Goal: Information Seeking & Learning: Learn about a topic

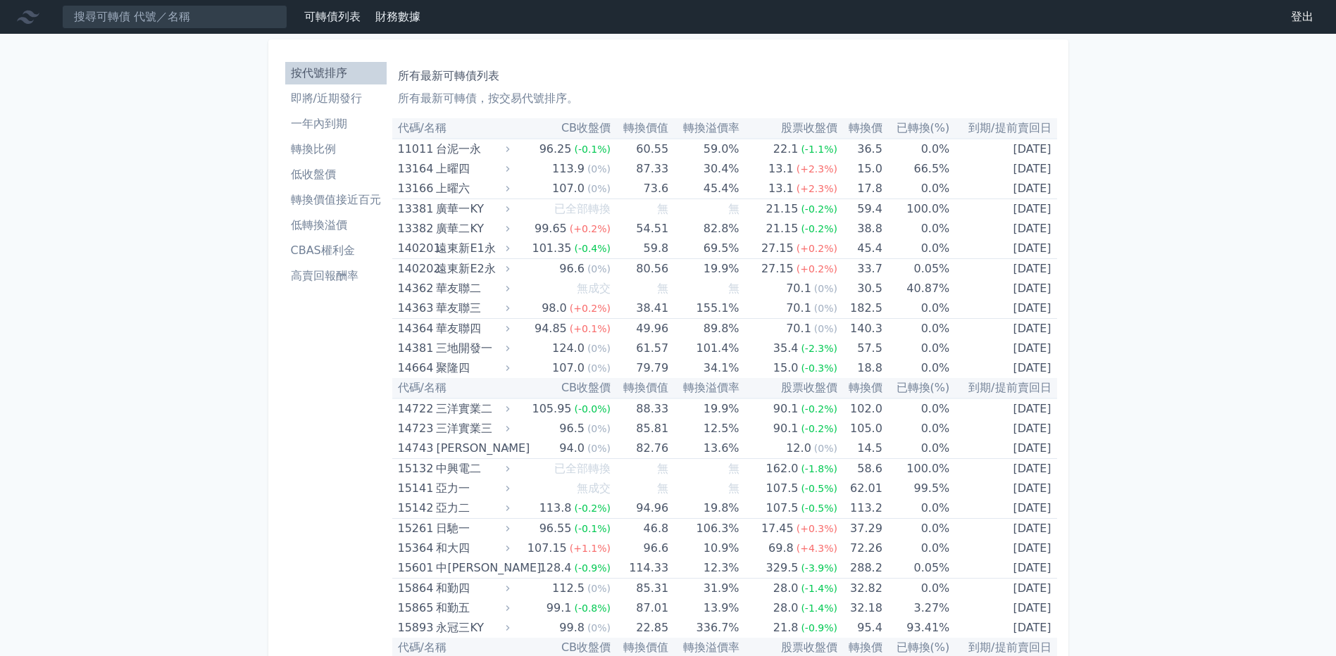
click at [333, 99] on li "即將/近期發行" at bounding box center [335, 98] width 101 height 17
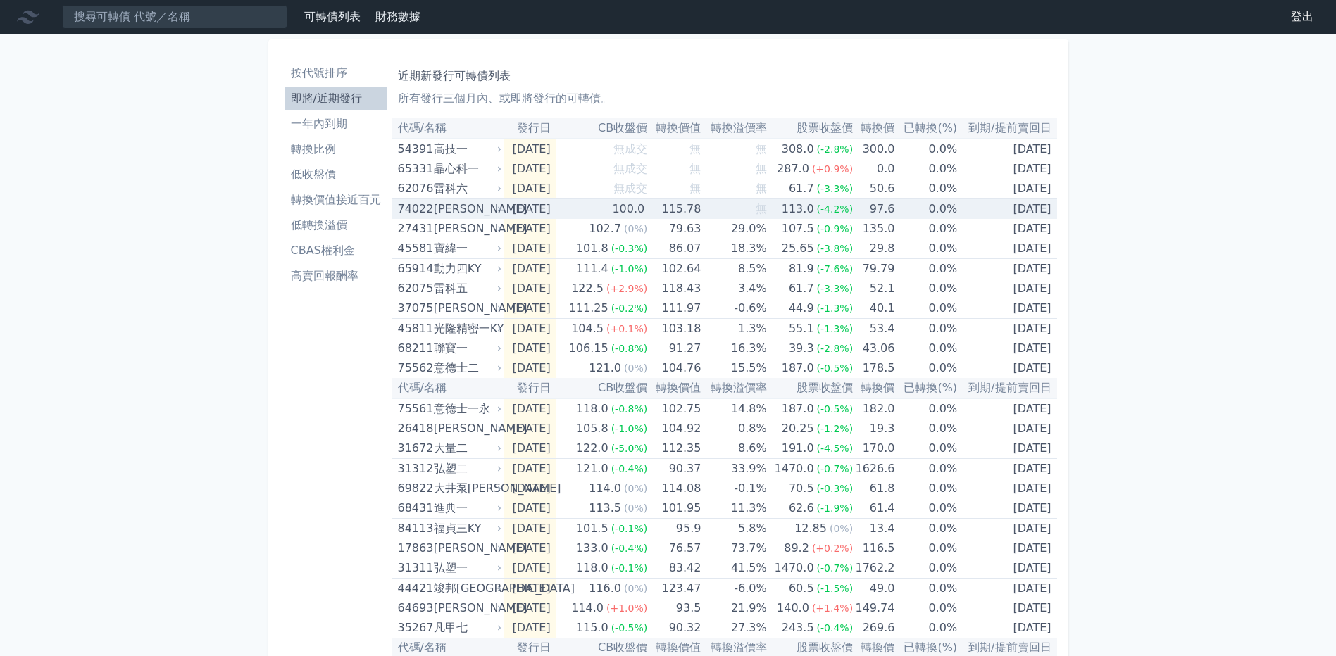
click at [456, 206] on div "[PERSON_NAME]" at bounding box center [466, 209] width 65 height 20
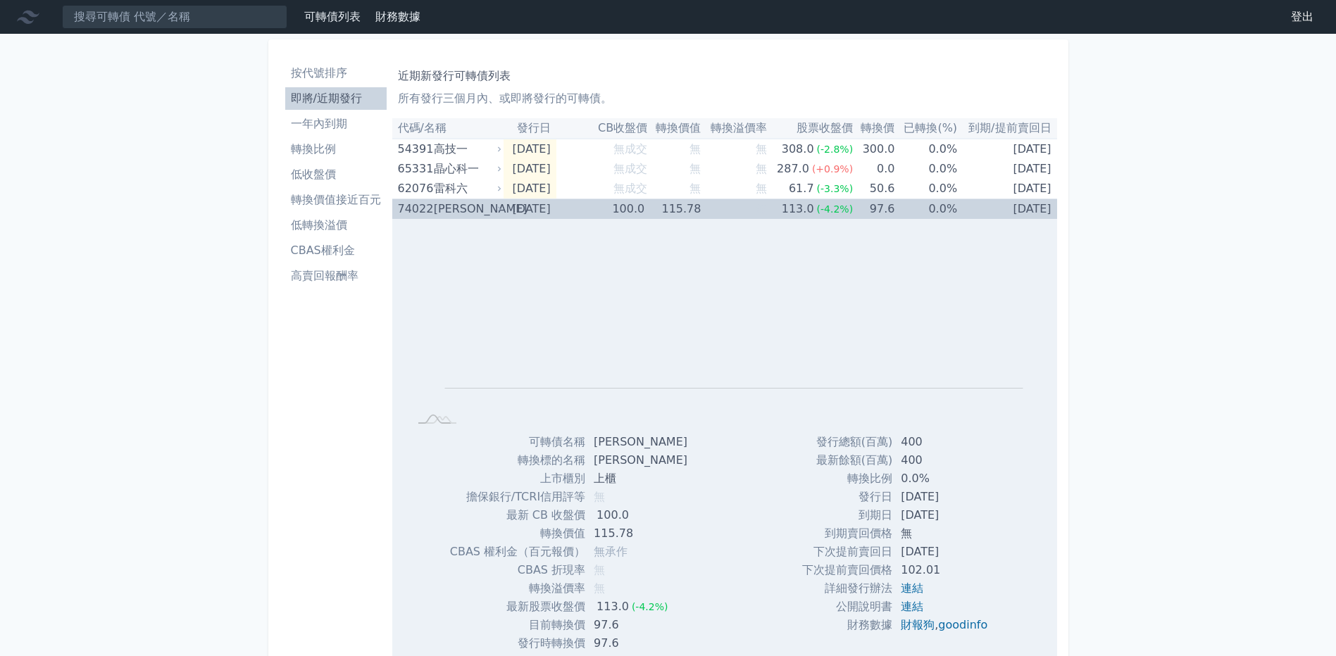
click at [456, 206] on div "[PERSON_NAME]" at bounding box center [466, 209] width 65 height 20
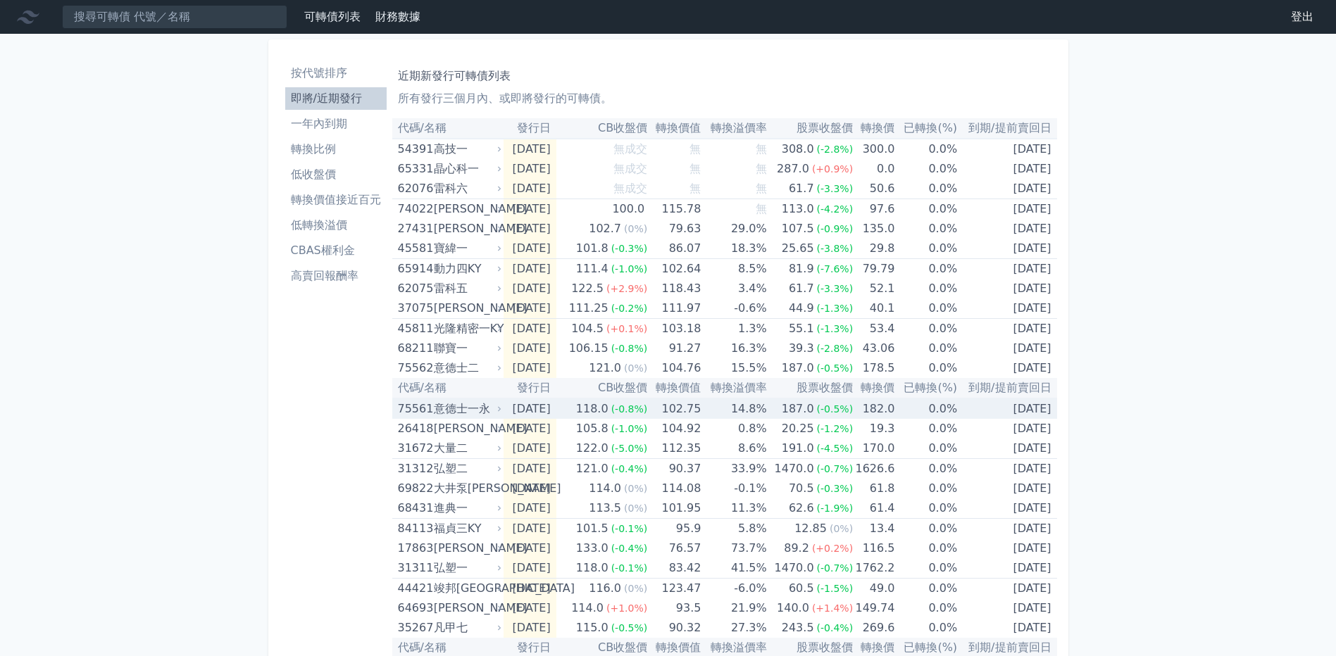
click at [460, 413] on div "意德士一永" at bounding box center [466, 409] width 65 height 20
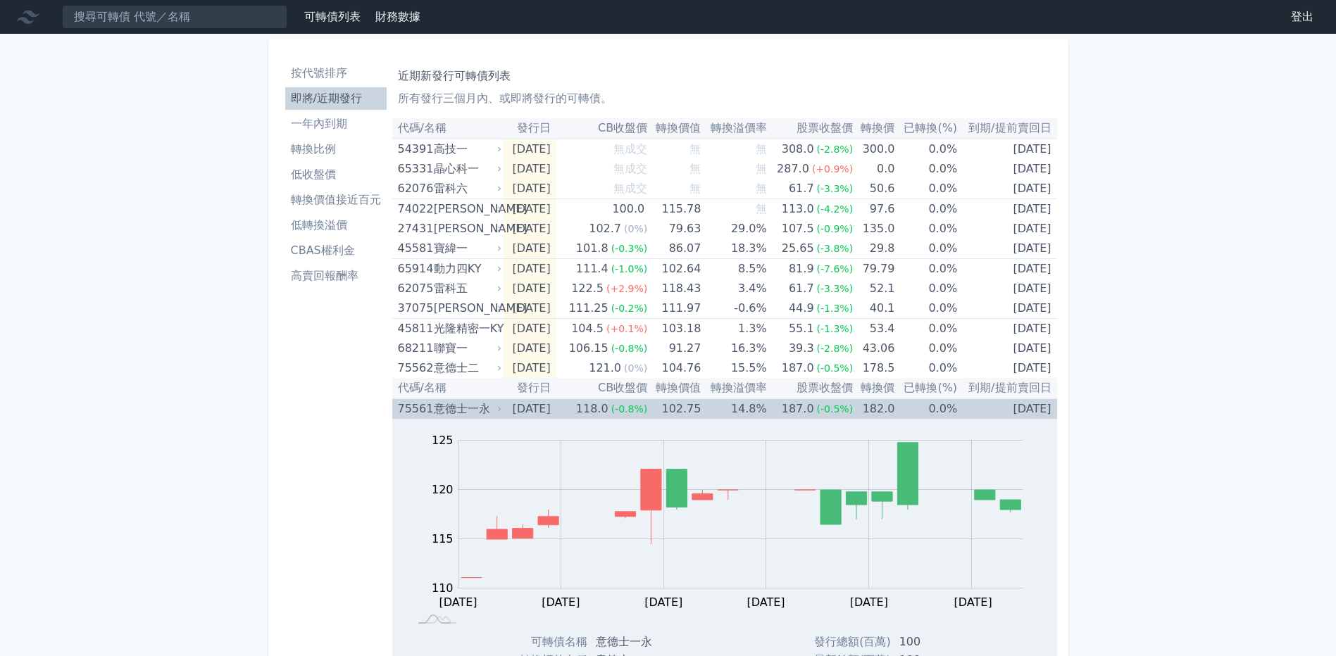
click at [460, 413] on div "意德士一永" at bounding box center [466, 409] width 65 height 20
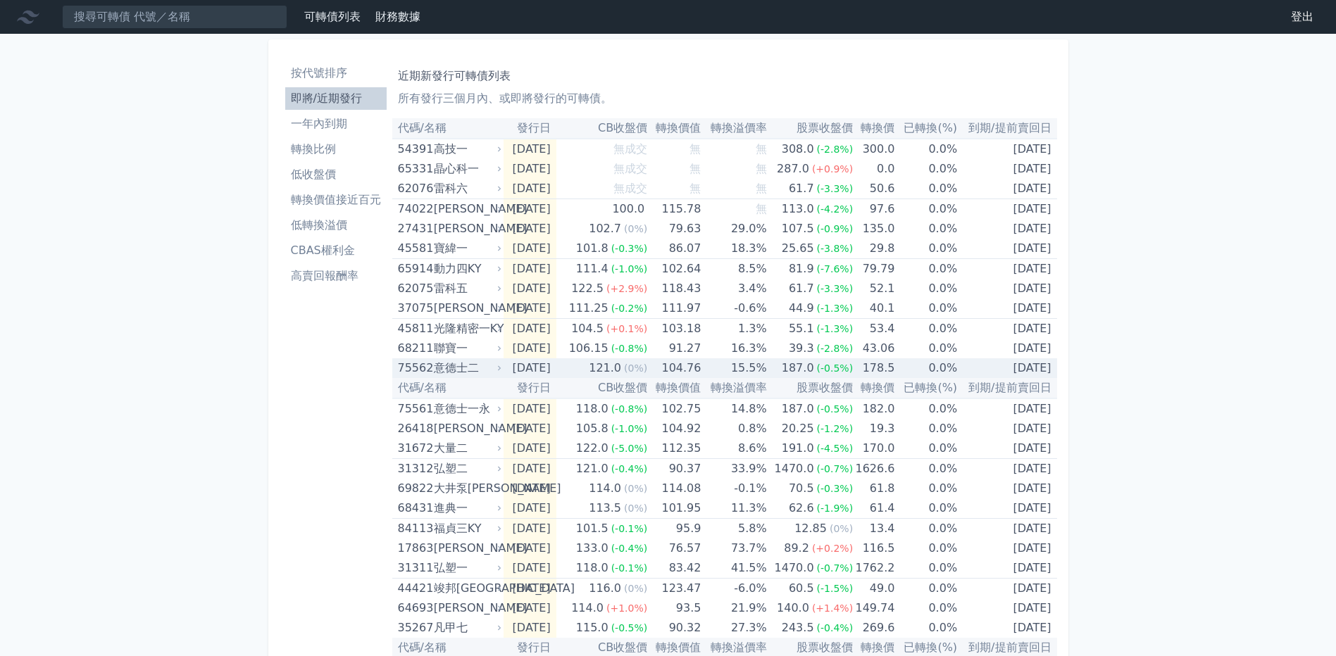
click at [462, 374] on div "意德士二" at bounding box center [466, 368] width 65 height 20
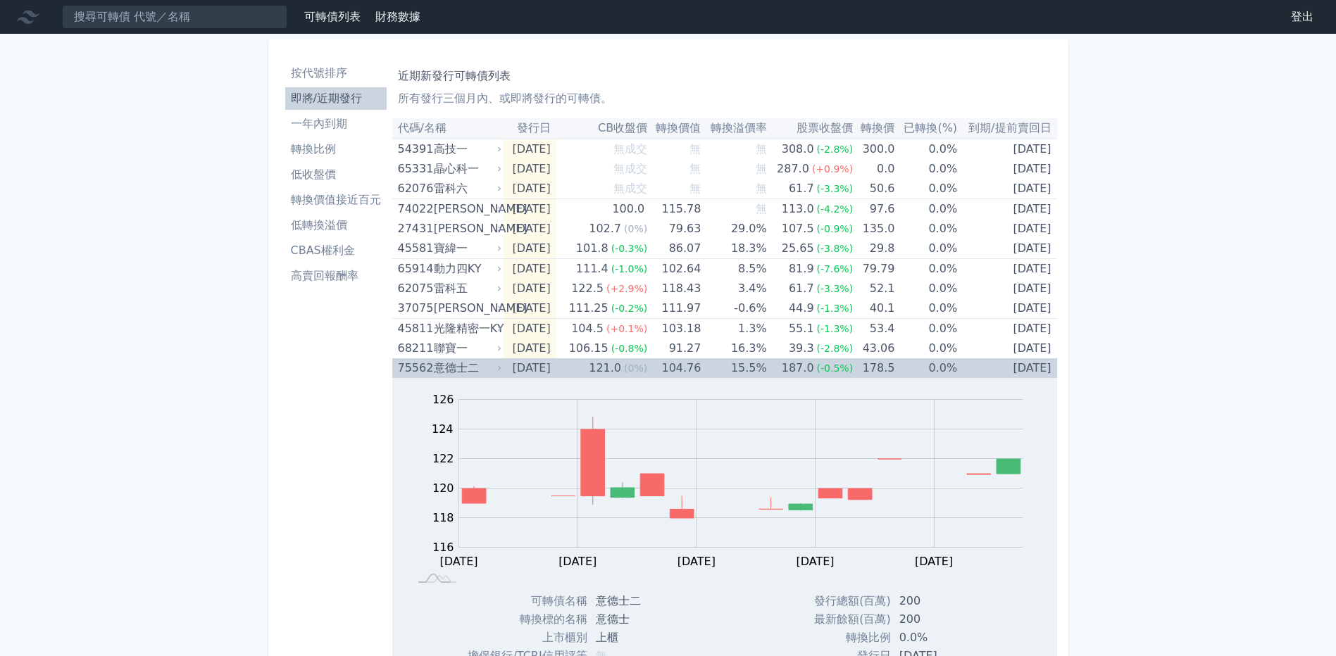
click at [462, 374] on div "意德士二" at bounding box center [466, 368] width 65 height 20
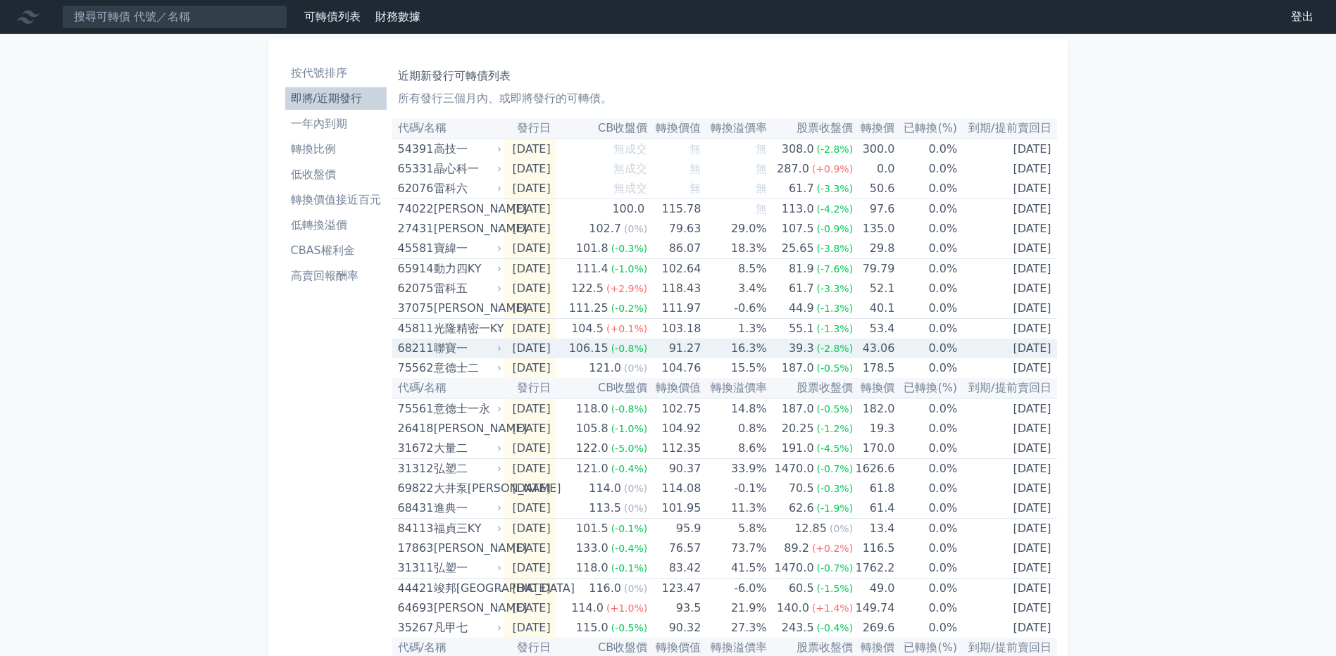
click at [465, 351] on div "聯寶一" at bounding box center [466, 349] width 65 height 20
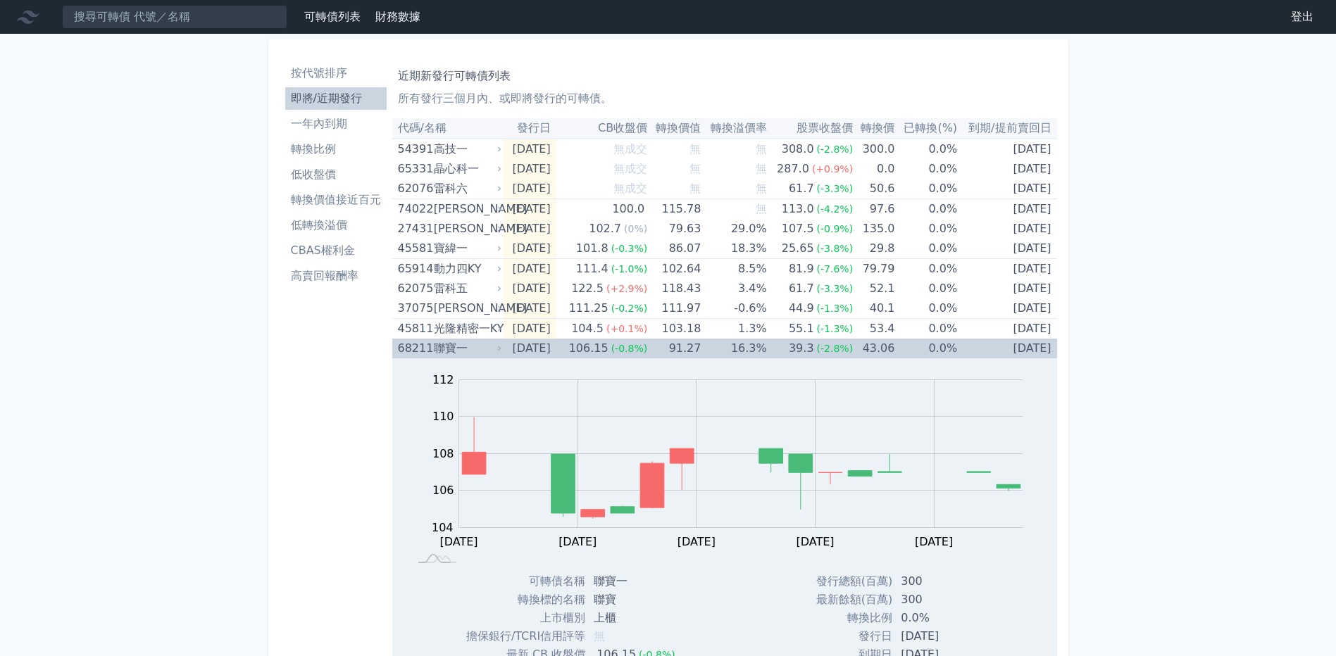
click at [444, 352] on div "聯寶一" at bounding box center [466, 349] width 65 height 20
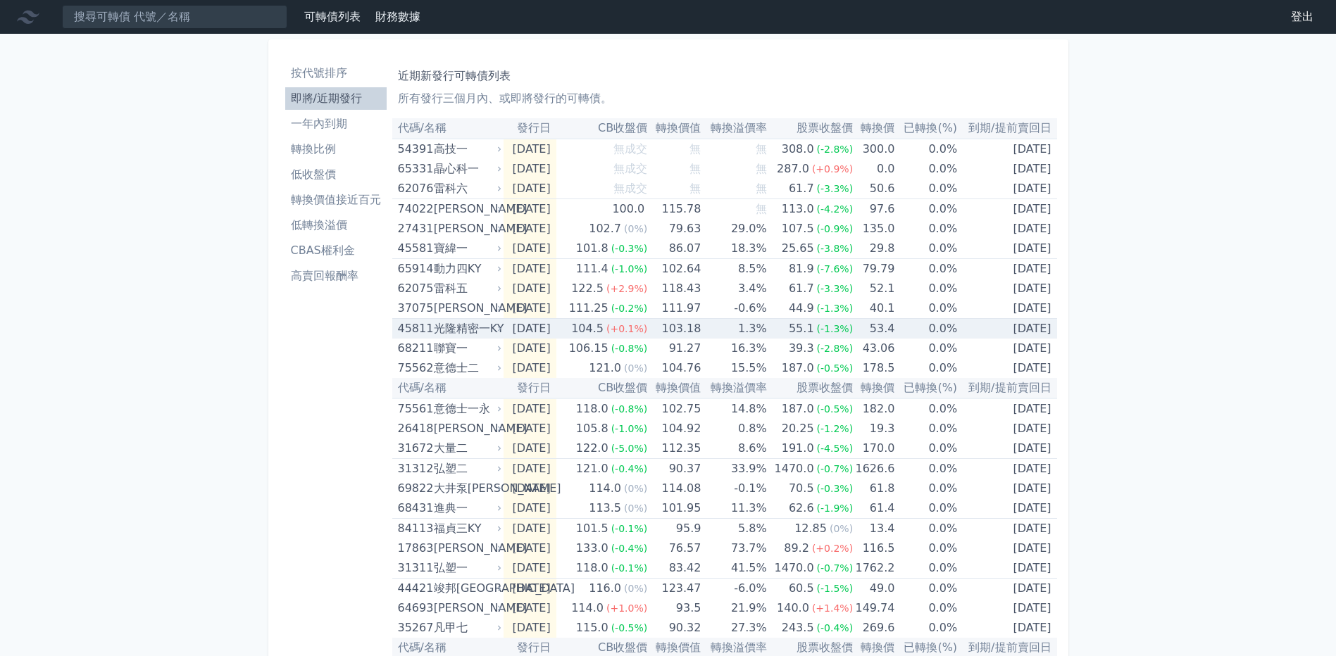
click at [444, 329] on div "光隆精密一KY" at bounding box center [466, 329] width 65 height 20
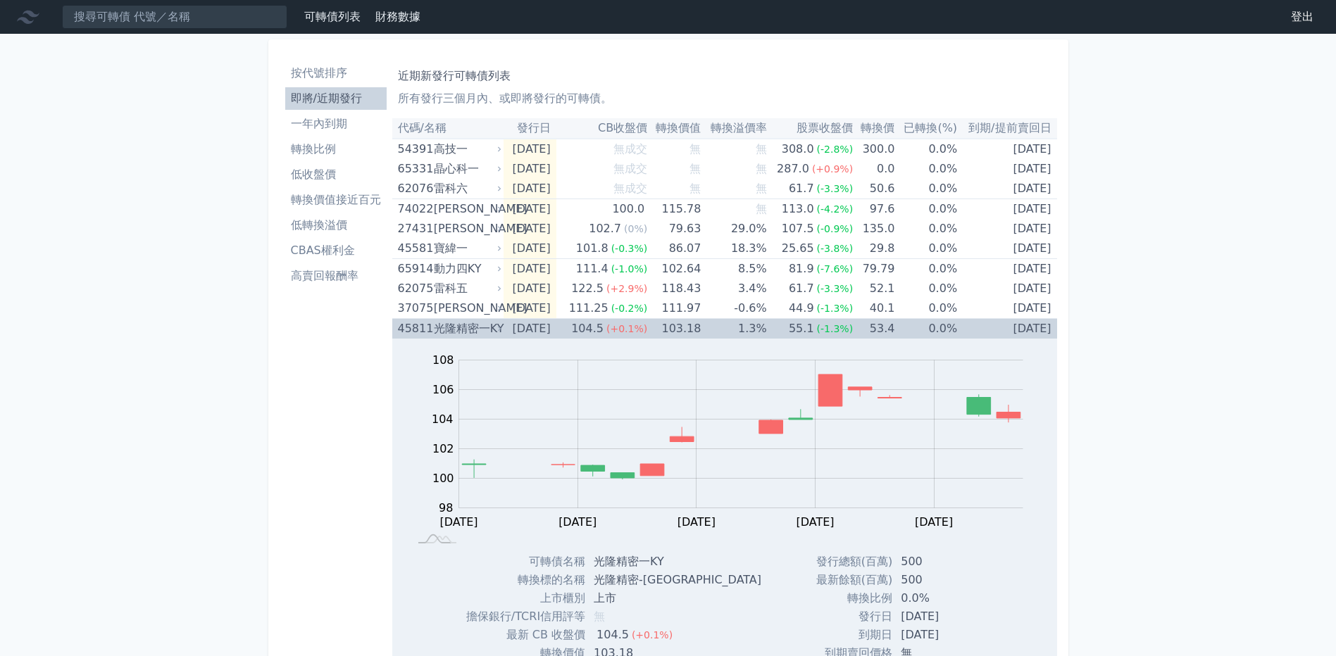
click at [444, 329] on div "光隆精密一KY" at bounding box center [466, 329] width 65 height 20
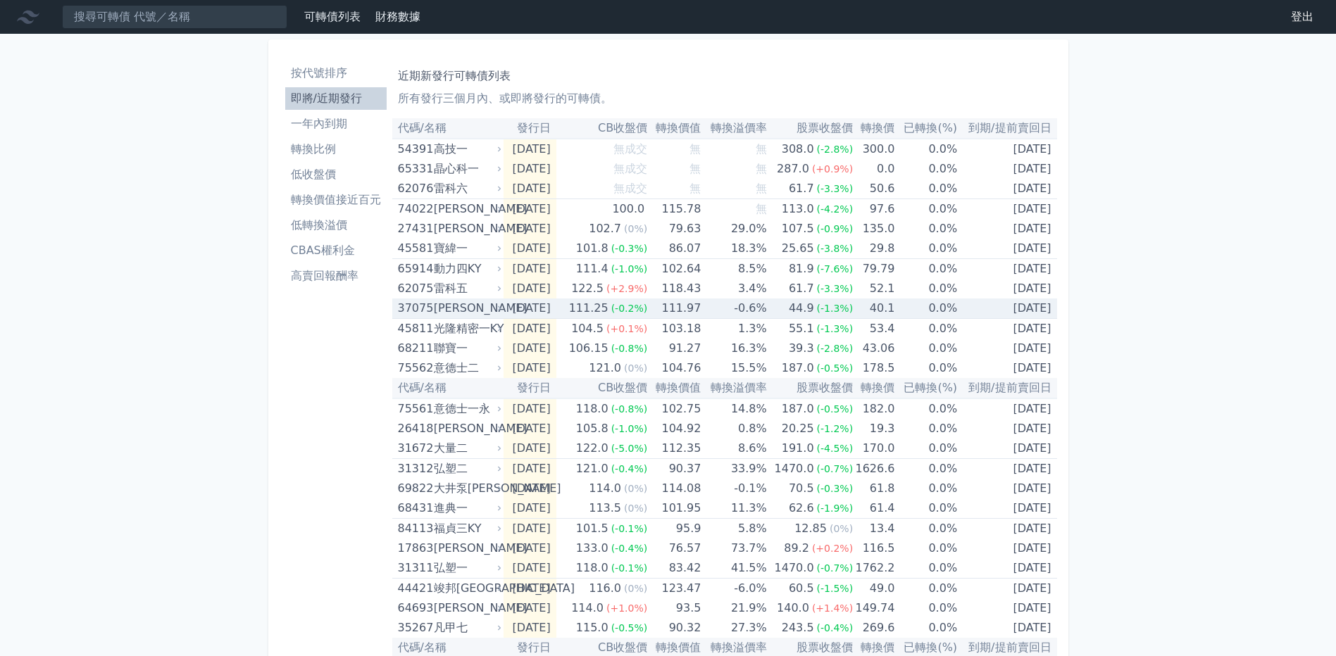
click at [450, 311] on div "[PERSON_NAME]" at bounding box center [466, 309] width 65 height 20
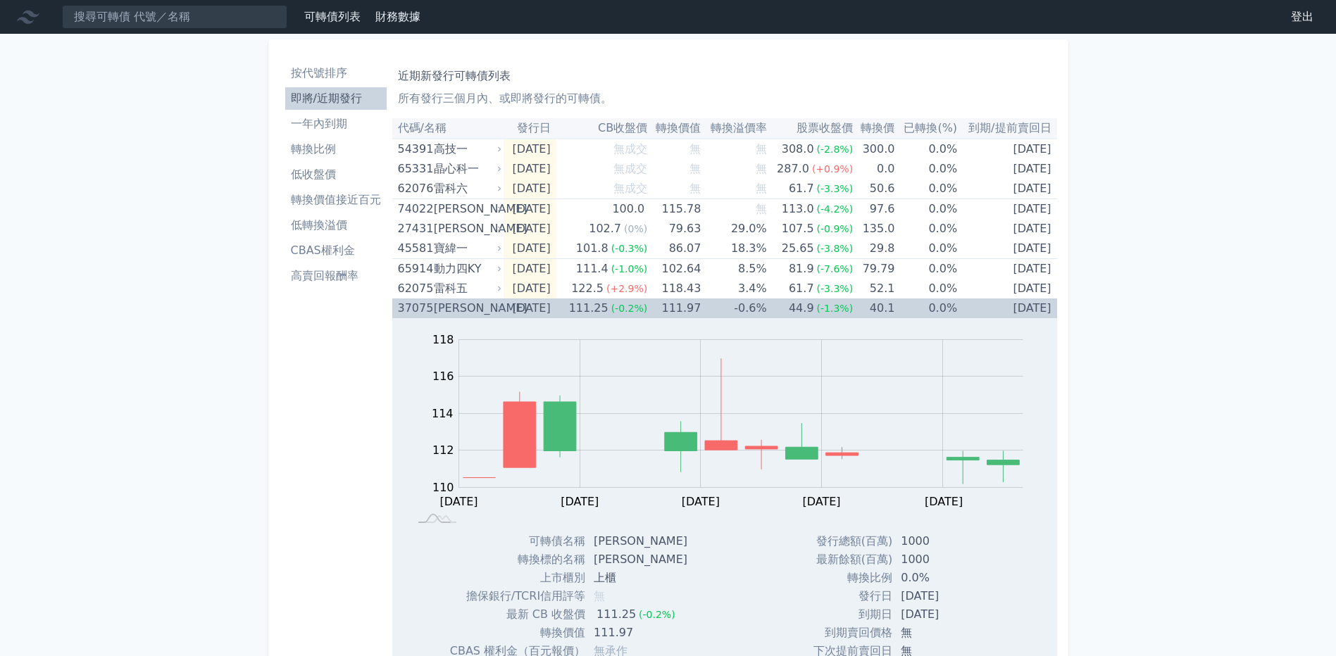
click at [450, 311] on div "[PERSON_NAME]" at bounding box center [466, 309] width 65 height 20
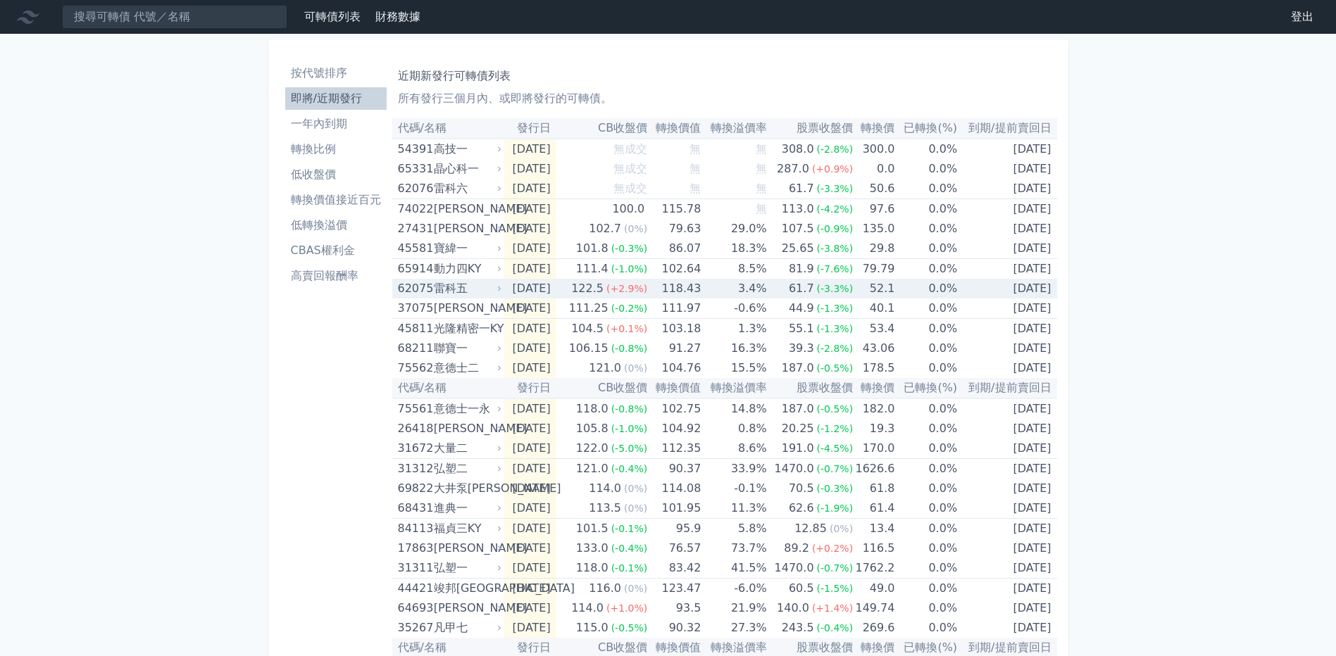
click at [456, 294] on div "雷科五" at bounding box center [466, 289] width 65 height 20
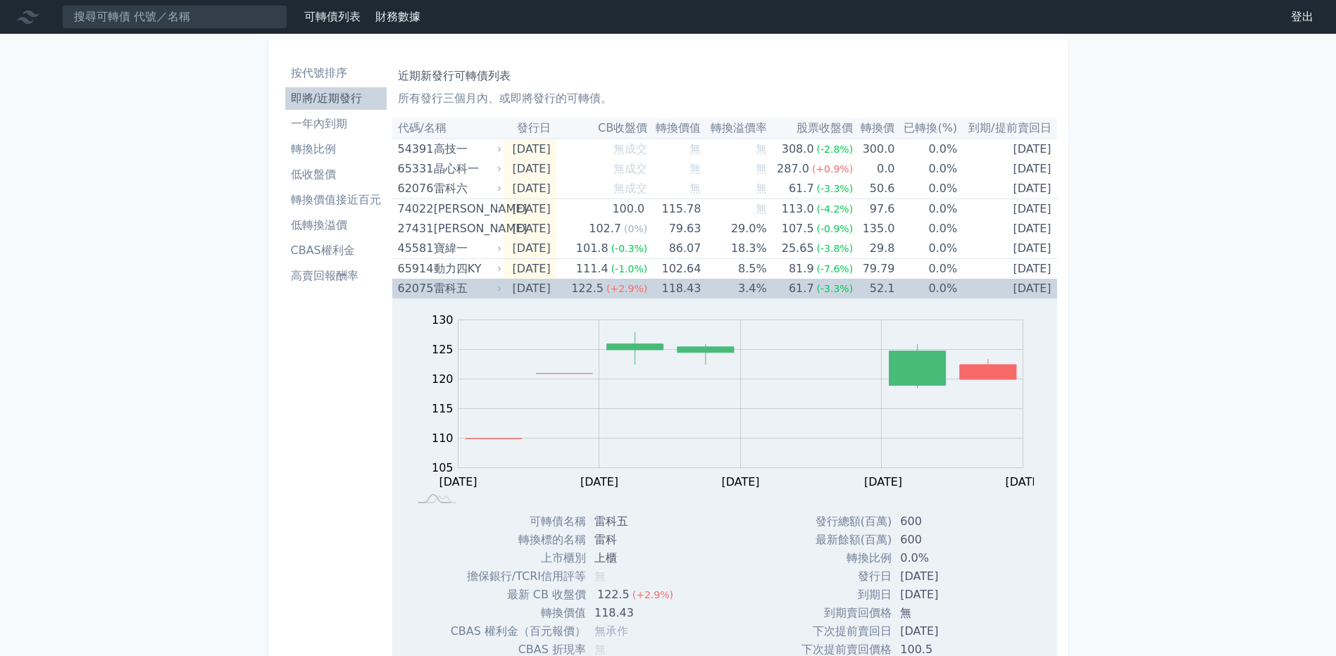
click at [456, 294] on div "雷科五" at bounding box center [466, 289] width 65 height 20
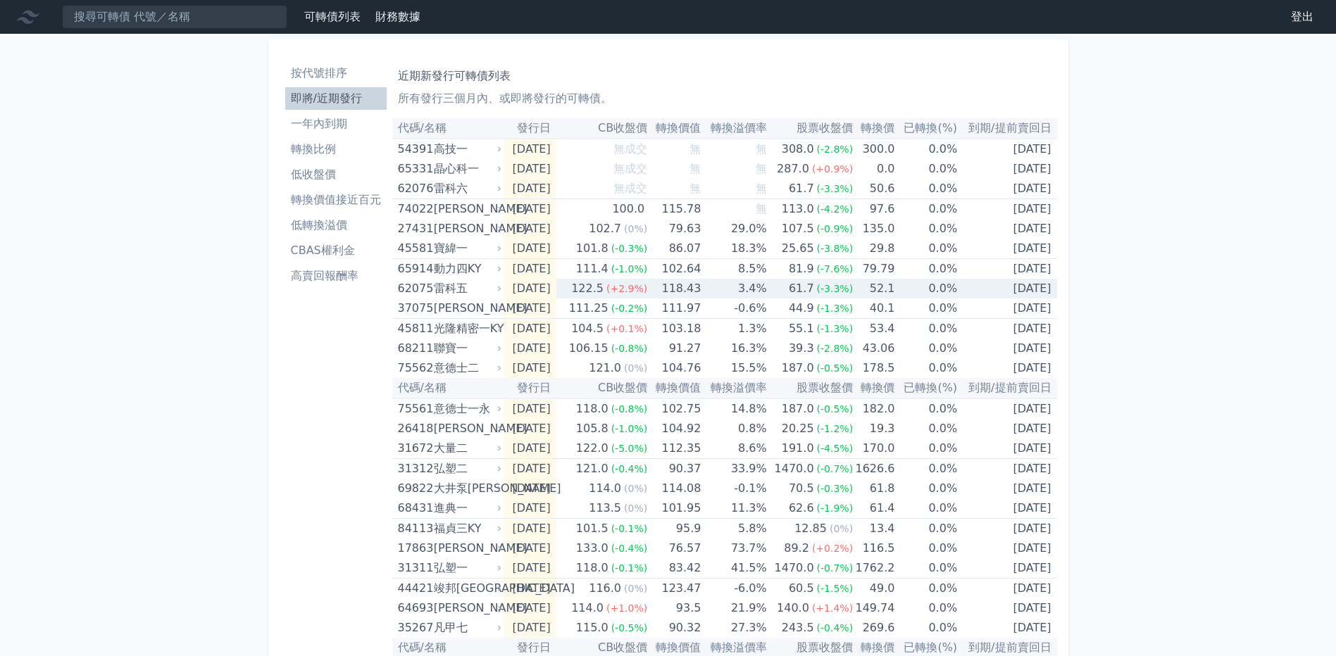
click at [458, 283] on div "雷科五" at bounding box center [466, 289] width 65 height 20
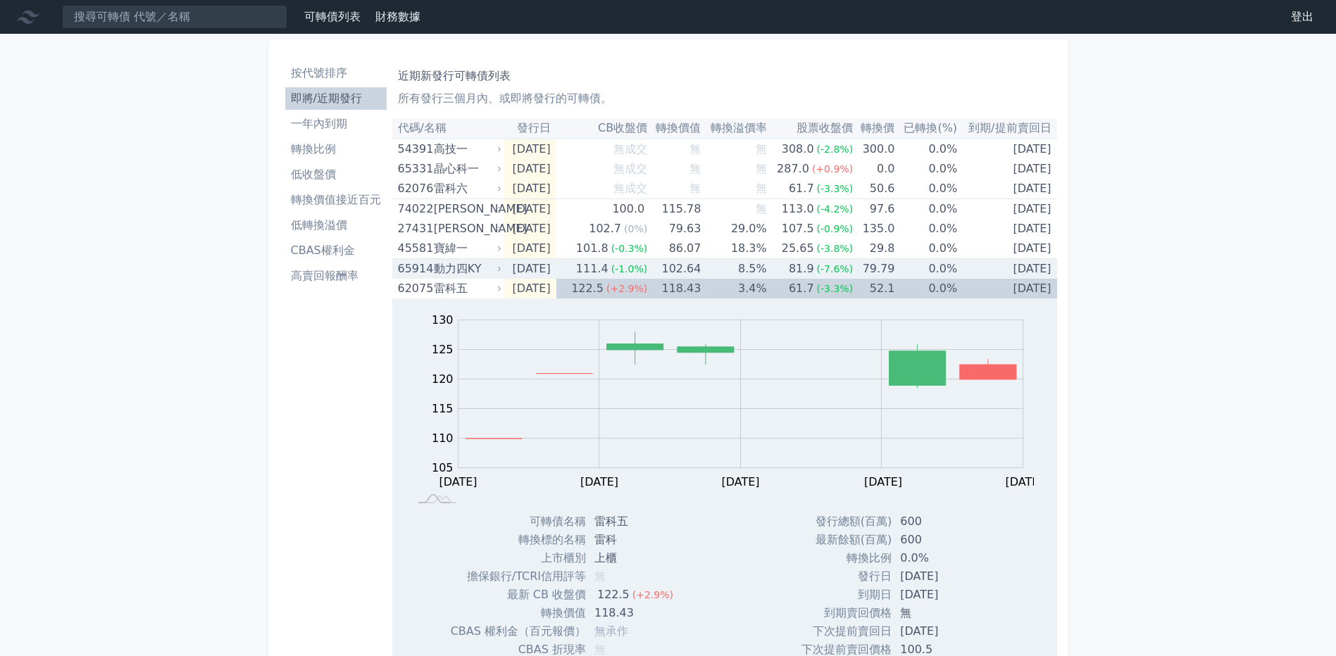
click at [461, 276] on div "動力四KY" at bounding box center [466, 269] width 65 height 20
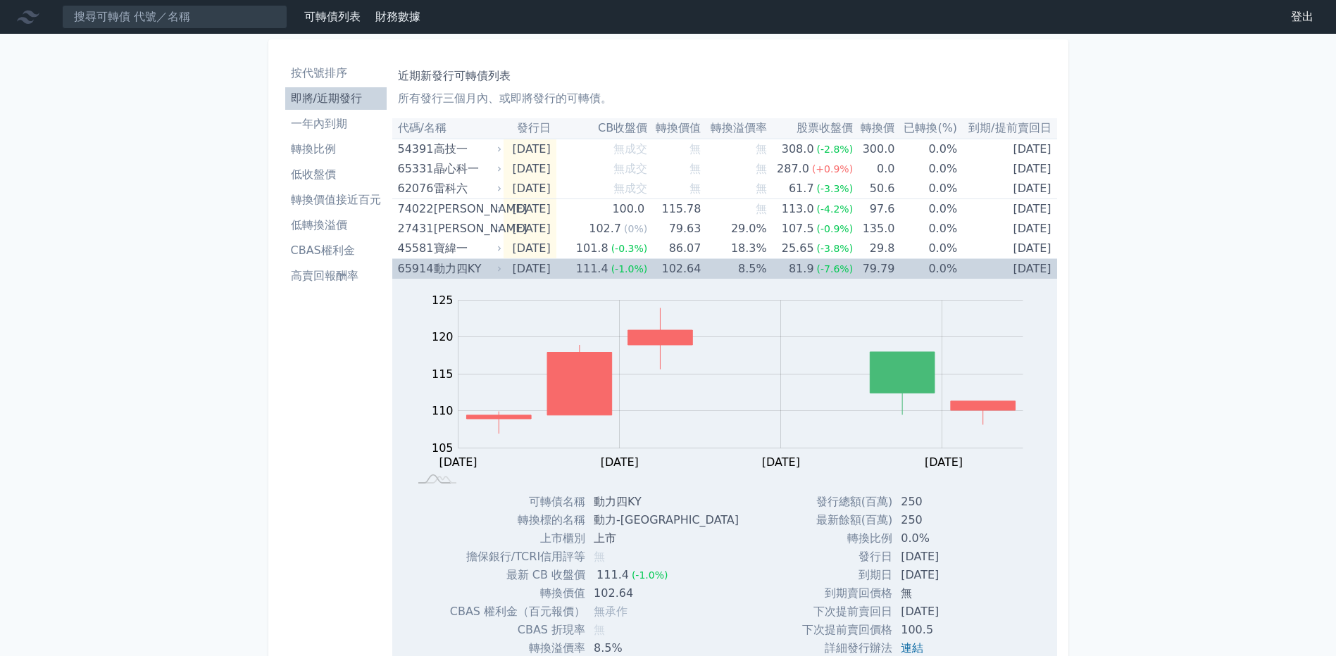
click at [461, 276] on div "動力四KY" at bounding box center [466, 269] width 65 height 20
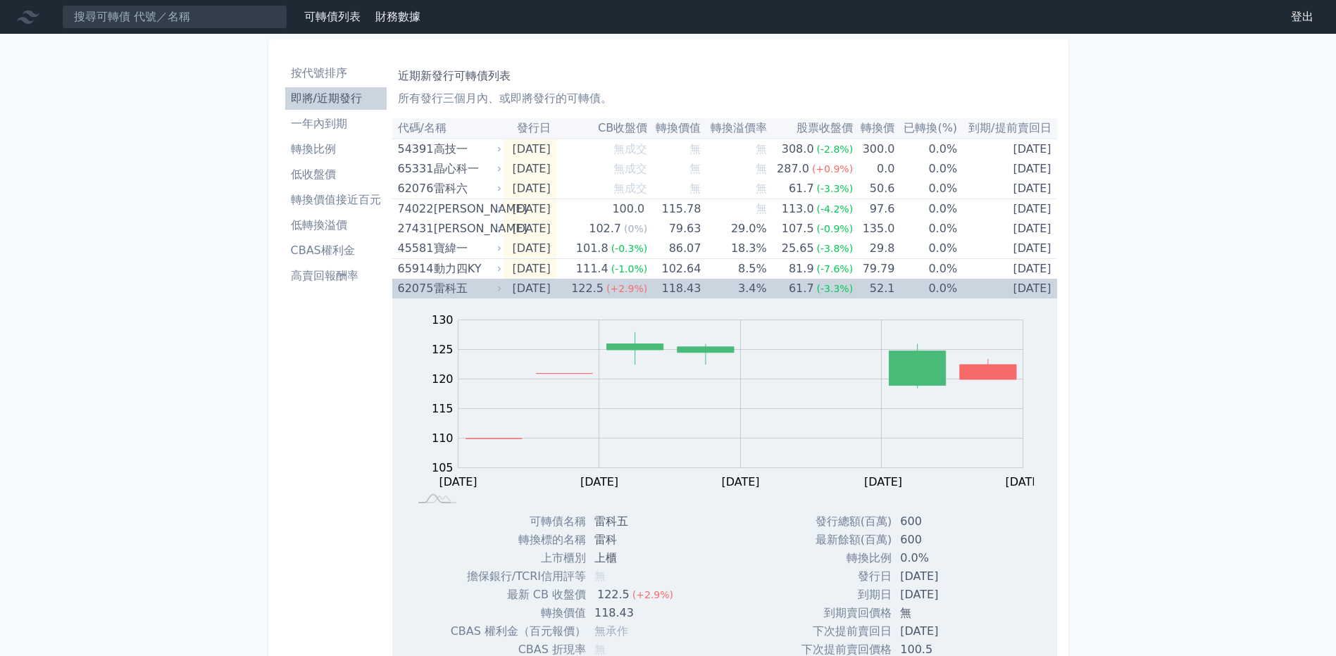
click at [456, 291] on div "雷科五" at bounding box center [466, 289] width 65 height 20
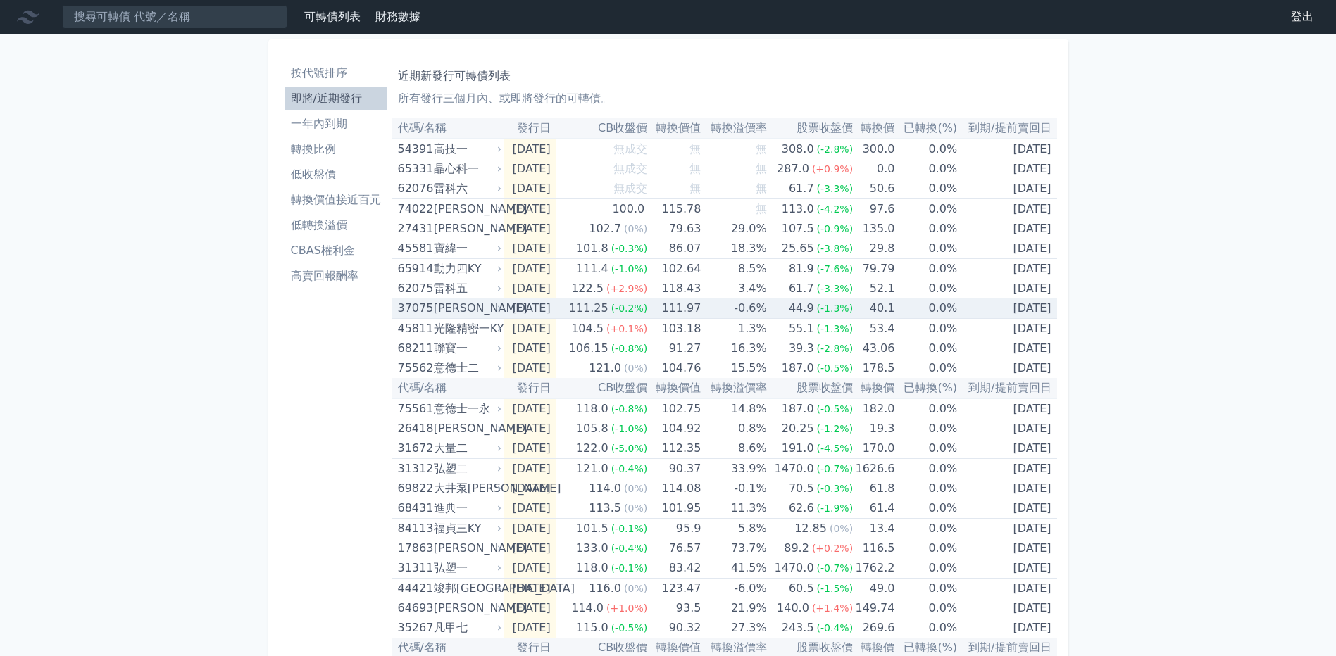
click at [451, 310] on div "[PERSON_NAME]" at bounding box center [466, 309] width 65 height 20
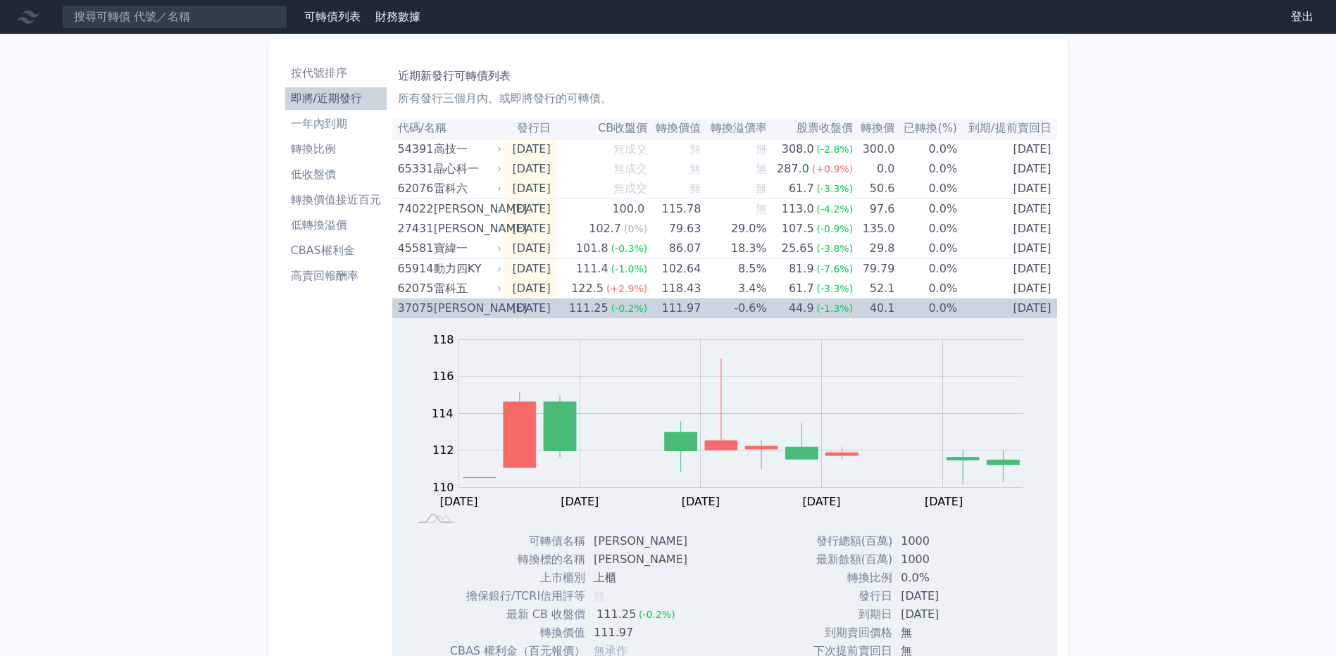
click at [451, 310] on div "[PERSON_NAME]" at bounding box center [466, 309] width 65 height 20
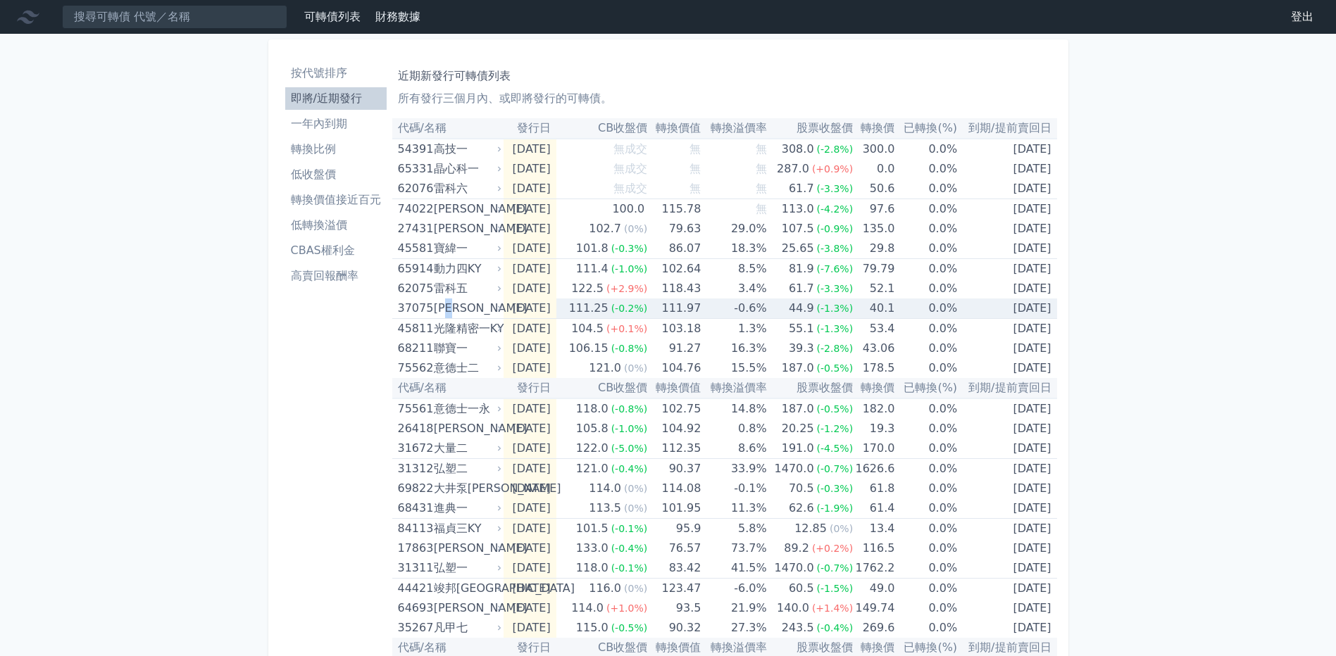
click at [451, 310] on div "[PERSON_NAME]" at bounding box center [466, 309] width 65 height 20
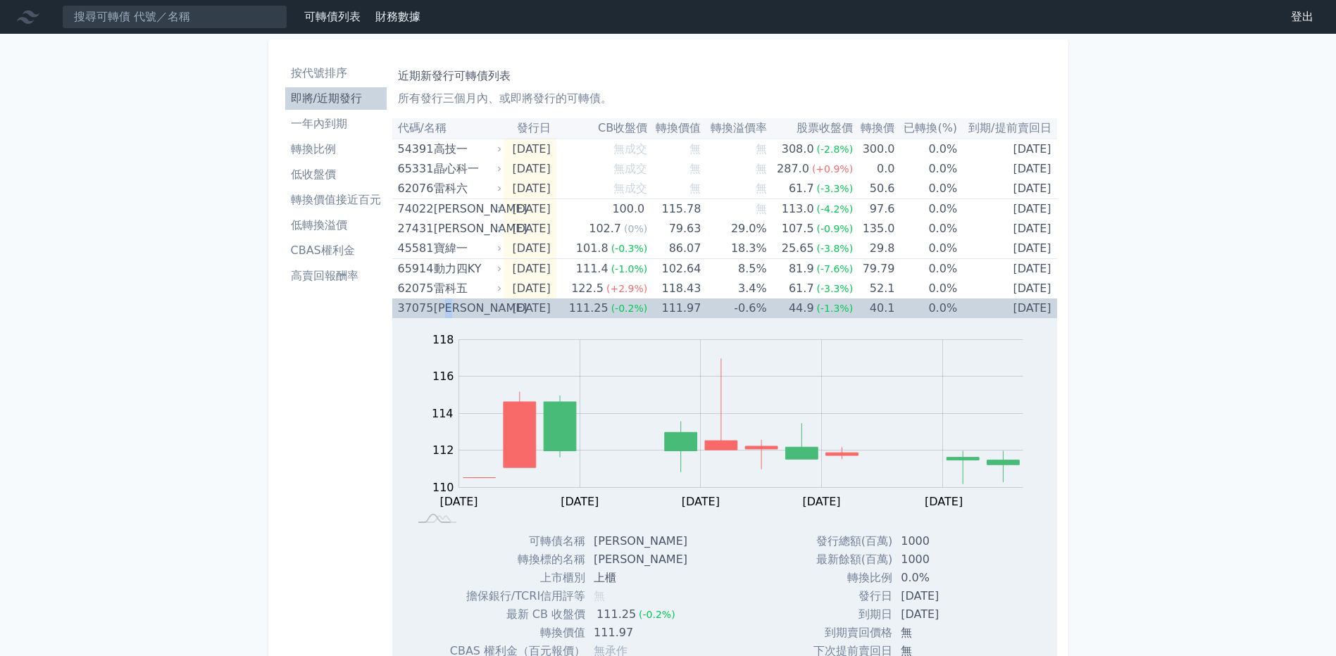
click at [451, 310] on div "[PERSON_NAME]" at bounding box center [466, 309] width 65 height 20
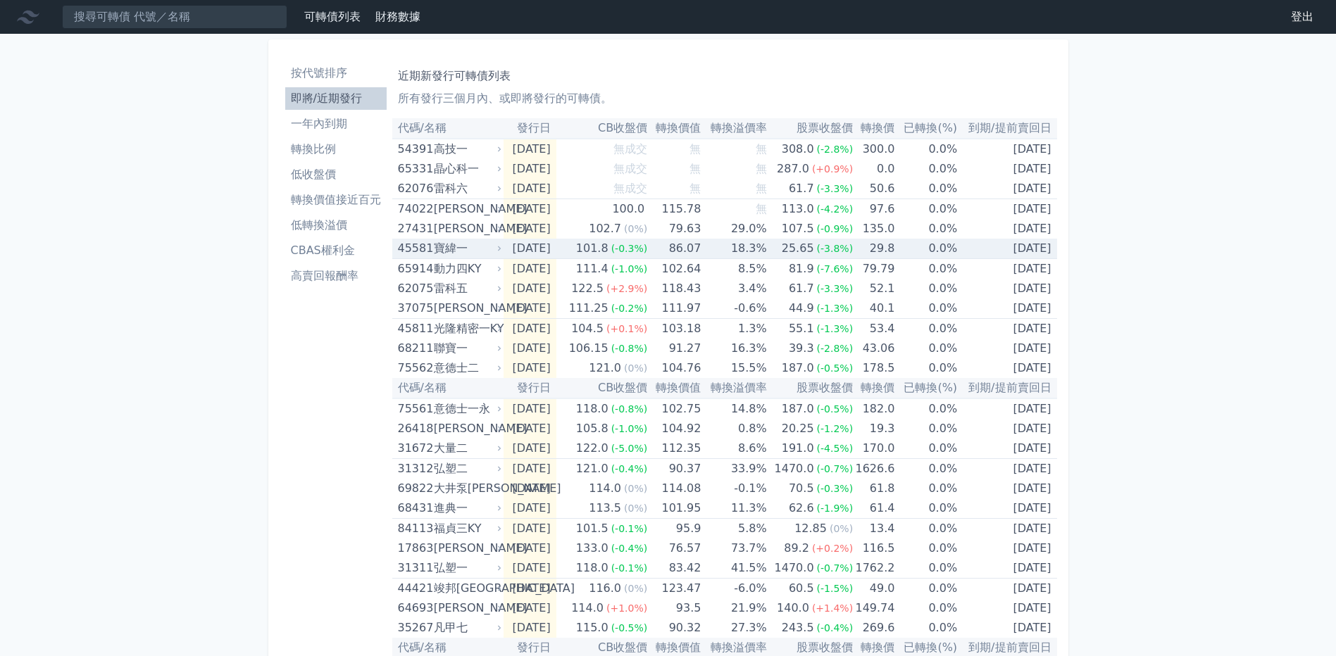
click at [461, 243] on div "寶緯一" at bounding box center [466, 249] width 65 height 20
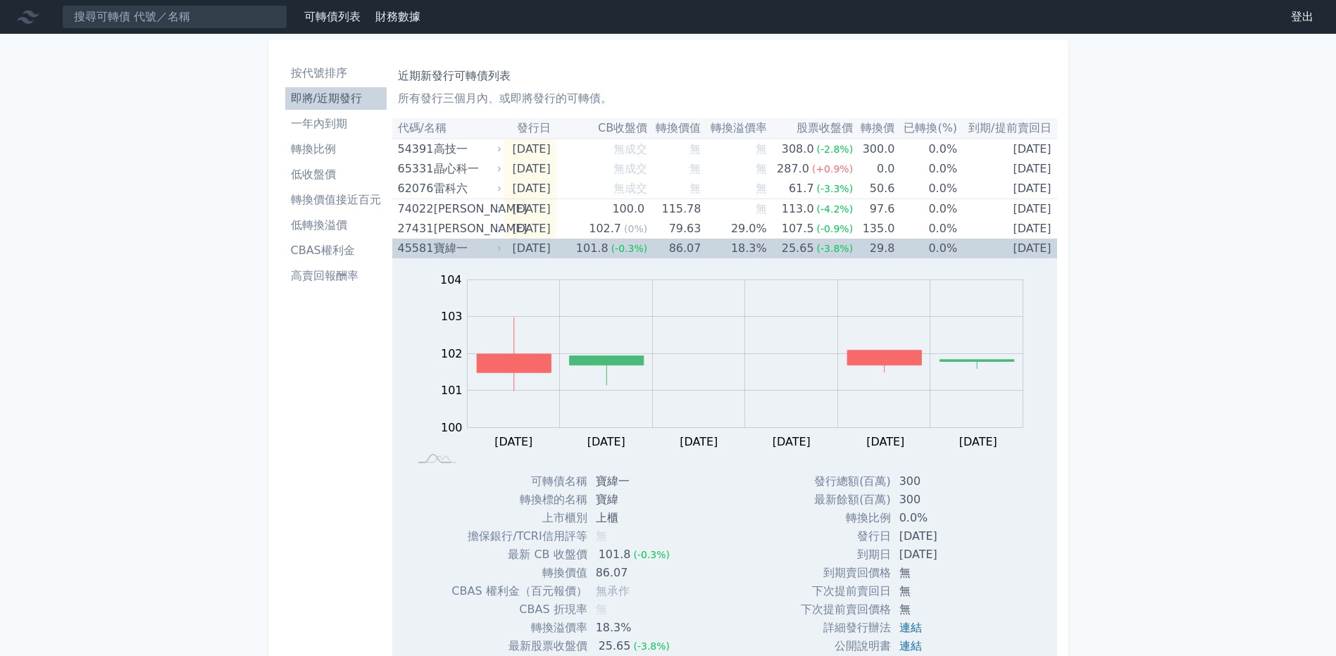
click at [461, 243] on div "寶緯一" at bounding box center [466, 249] width 65 height 20
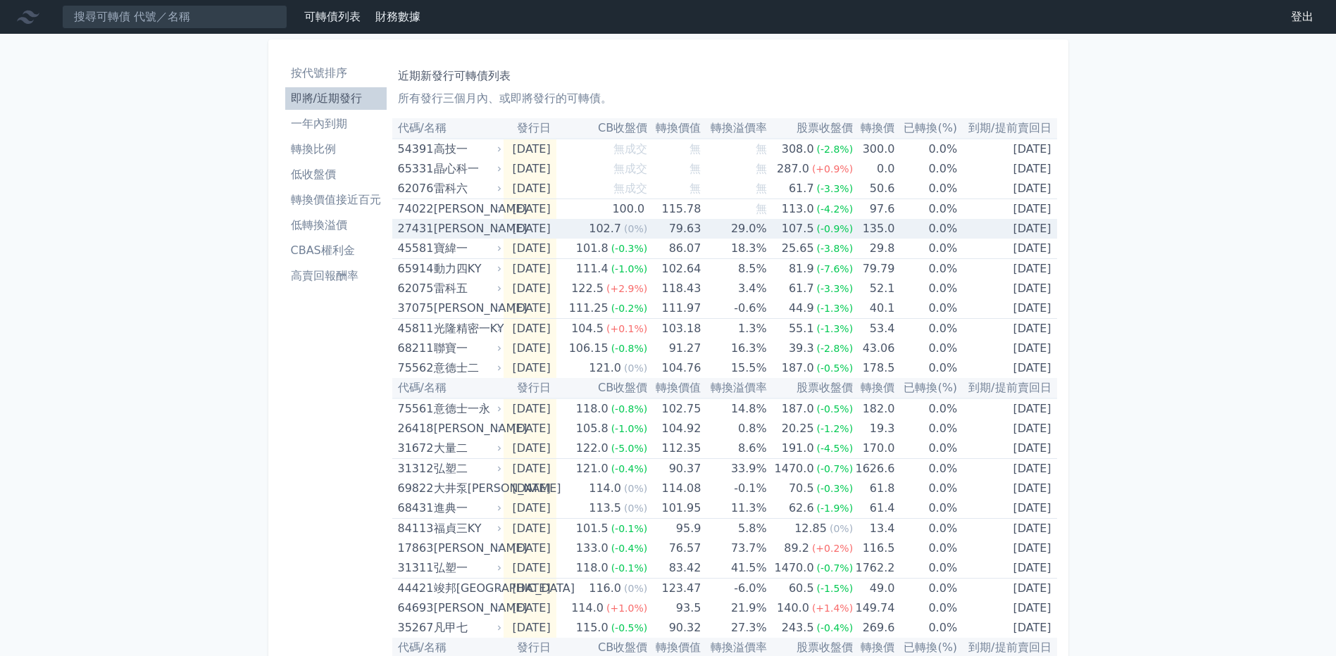
click at [461, 226] on div "[PERSON_NAME]" at bounding box center [466, 229] width 65 height 20
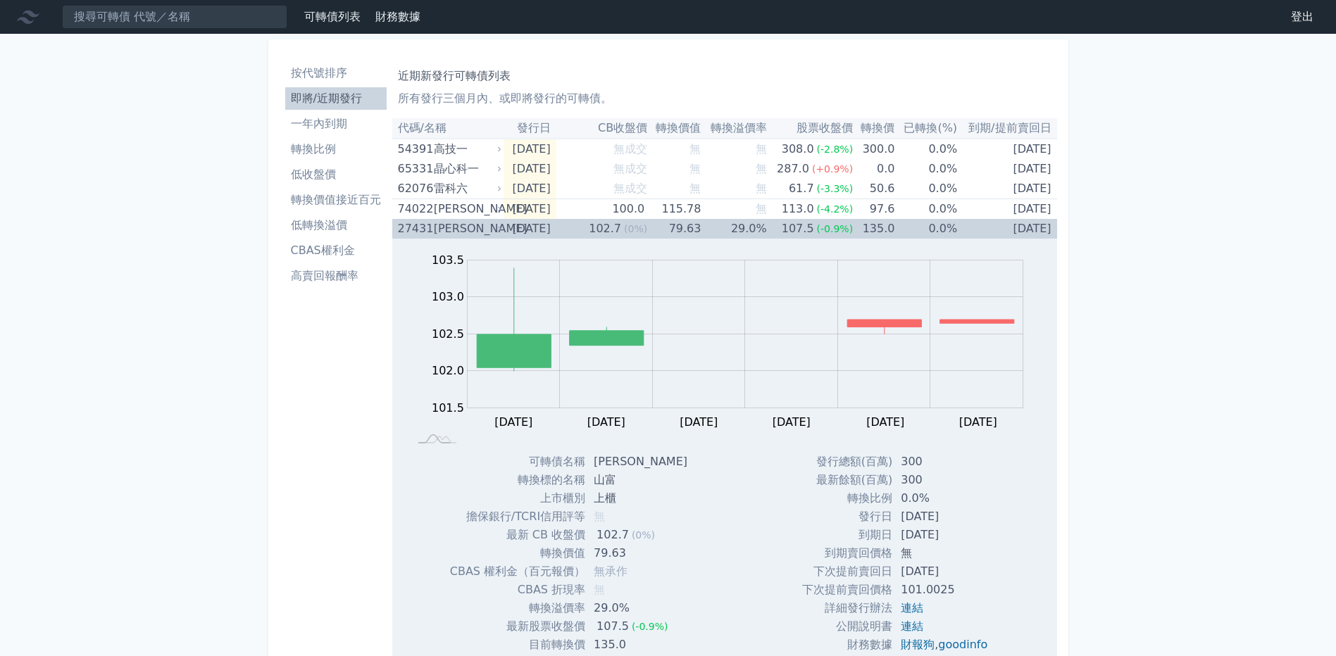
click at [461, 226] on div "[PERSON_NAME]" at bounding box center [466, 229] width 65 height 20
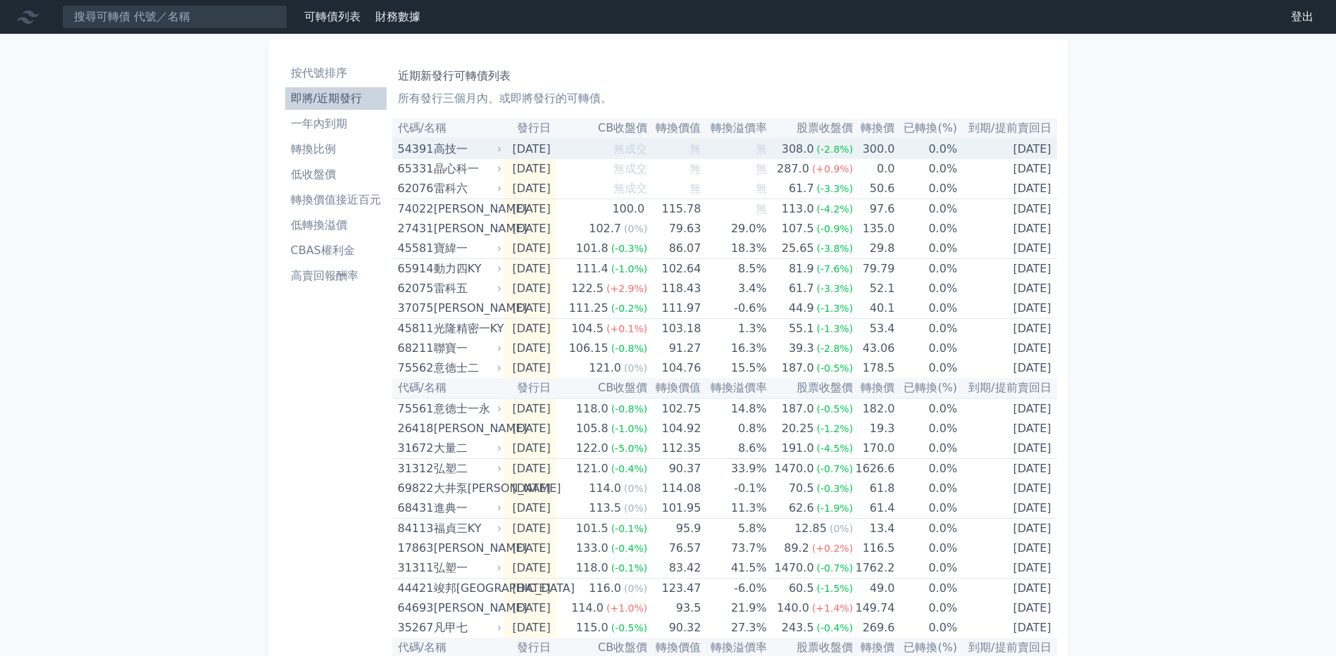
click at [476, 144] on div "高技一" at bounding box center [466, 149] width 65 height 20
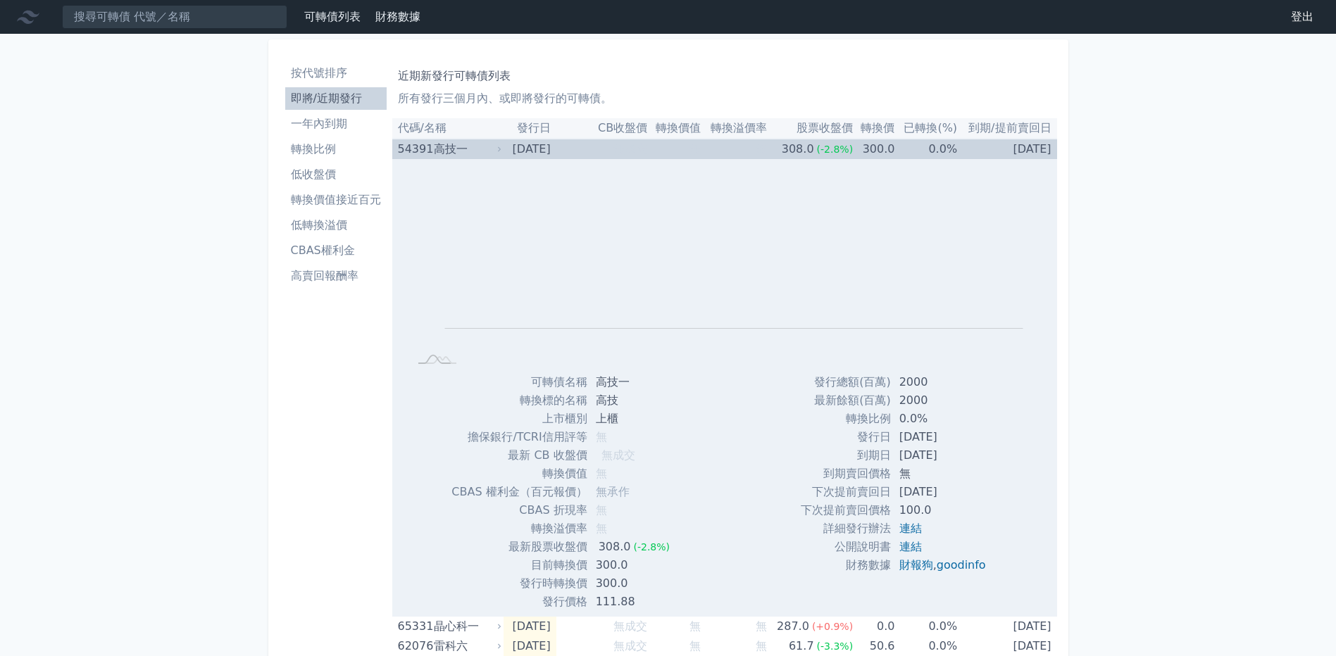
click at [476, 144] on div "高技一" at bounding box center [466, 149] width 65 height 20
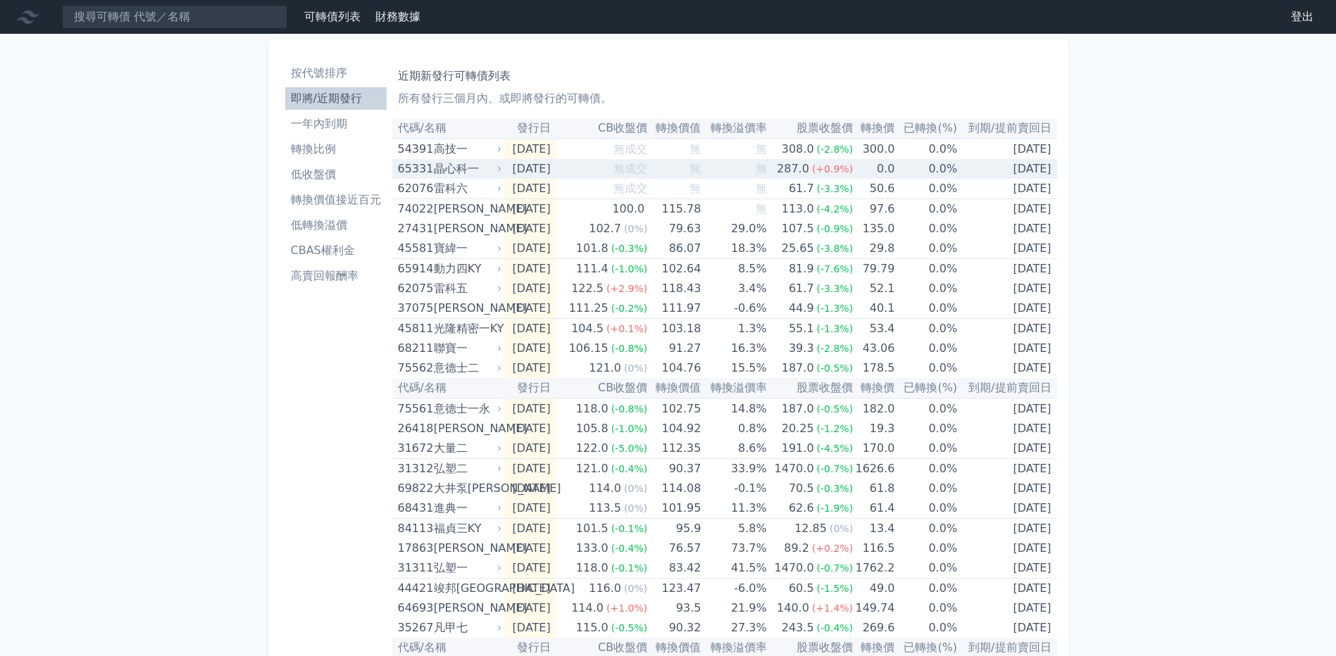
click at [470, 166] on div "晶心科一" at bounding box center [466, 169] width 65 height 20
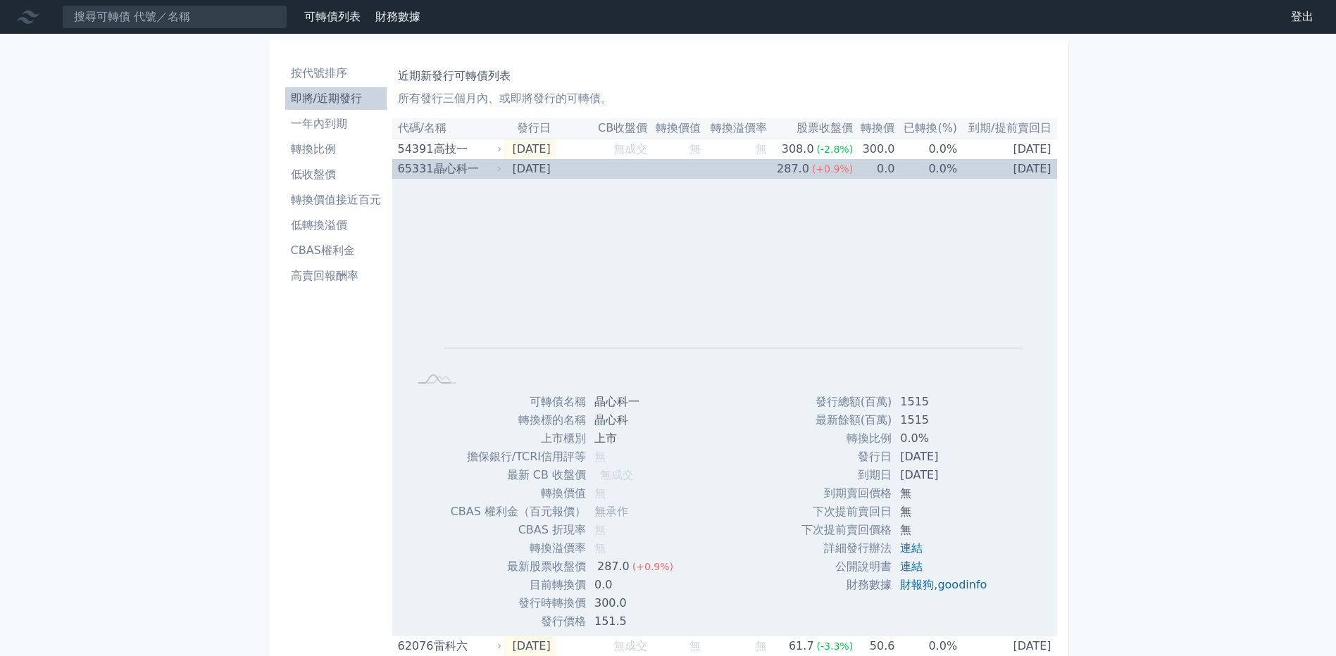
click at [470, 166] on div "晶心科一" at bounding box center [466, 169] width 65 height 20
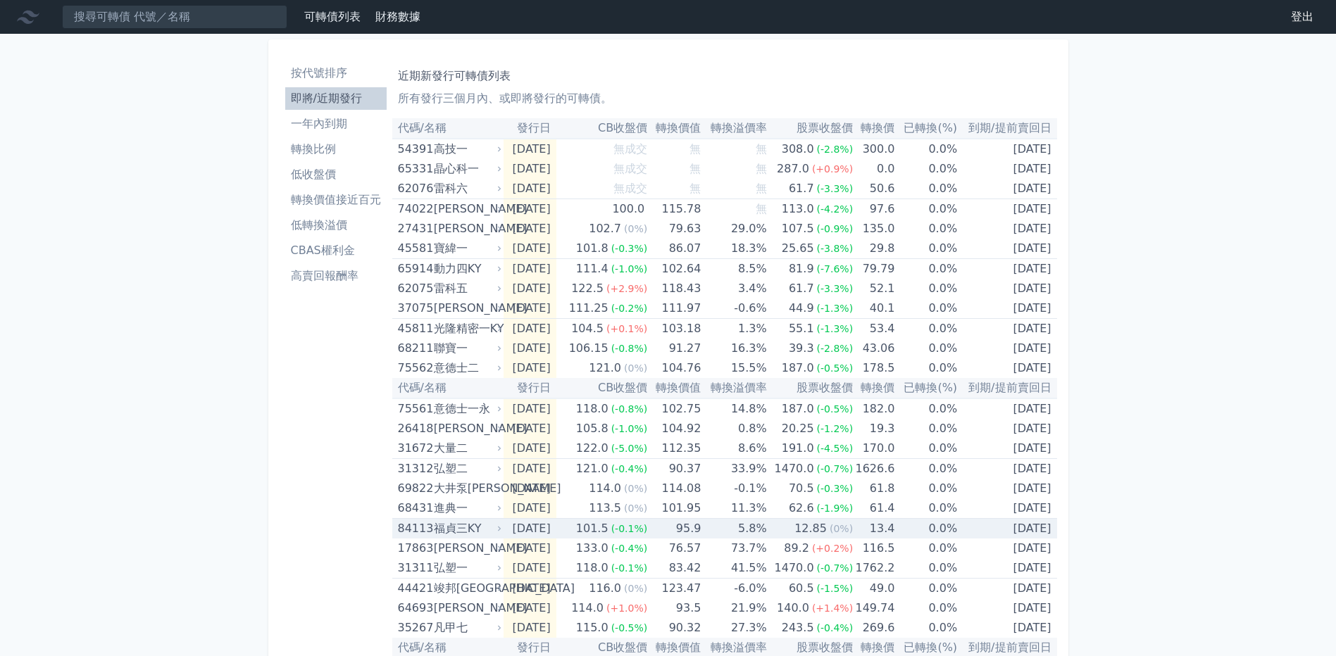
click at [475, 524] on div "福貞三KY" at bounding box center [466, 529] width 65 height 20
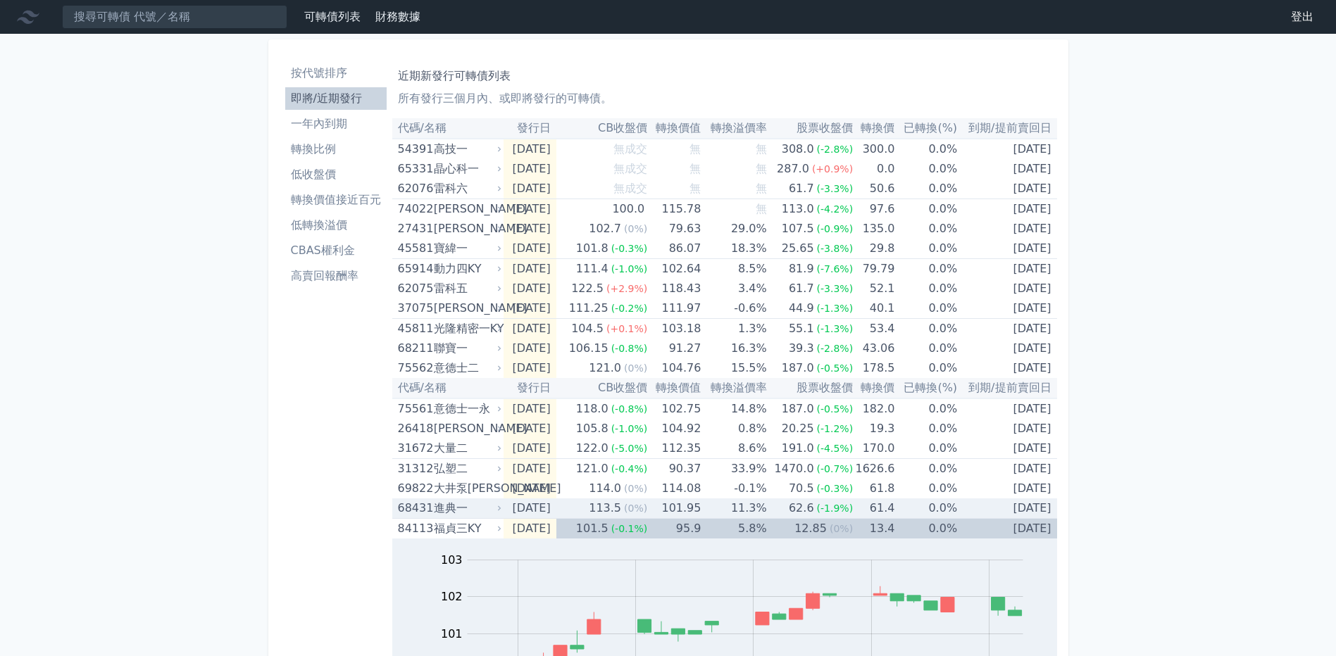
scroll to position [211, 0]
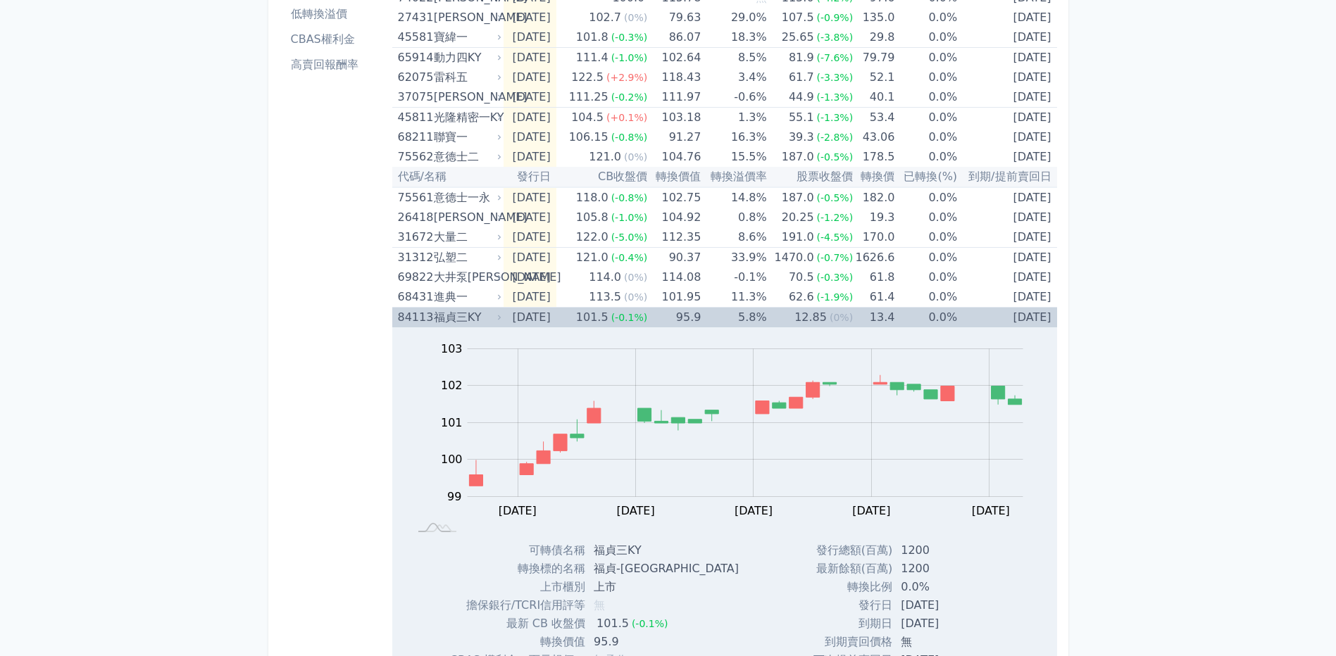
click at [468, 311] on div "福貞三KY" at bounding box center [466, 318] width 65 height 20
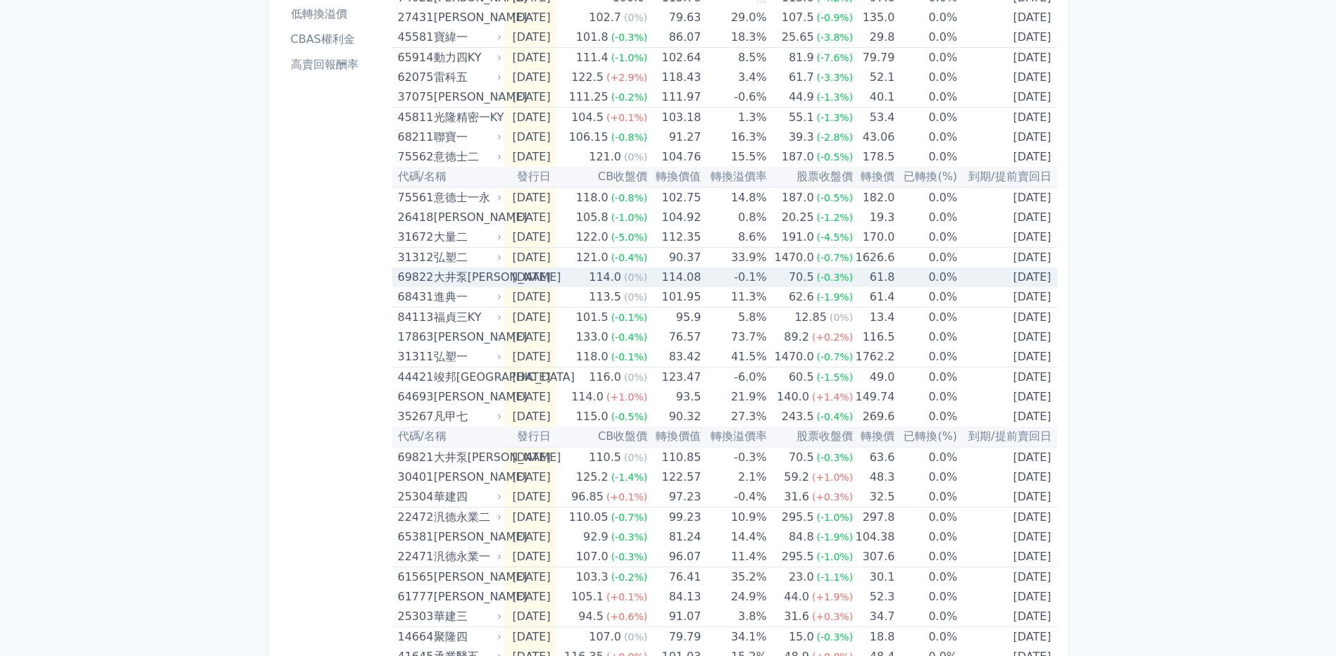
click at [470, 277] on div "大井泵[PERSON_NAME]" at bounding box center [466, 278] width 65 height 20
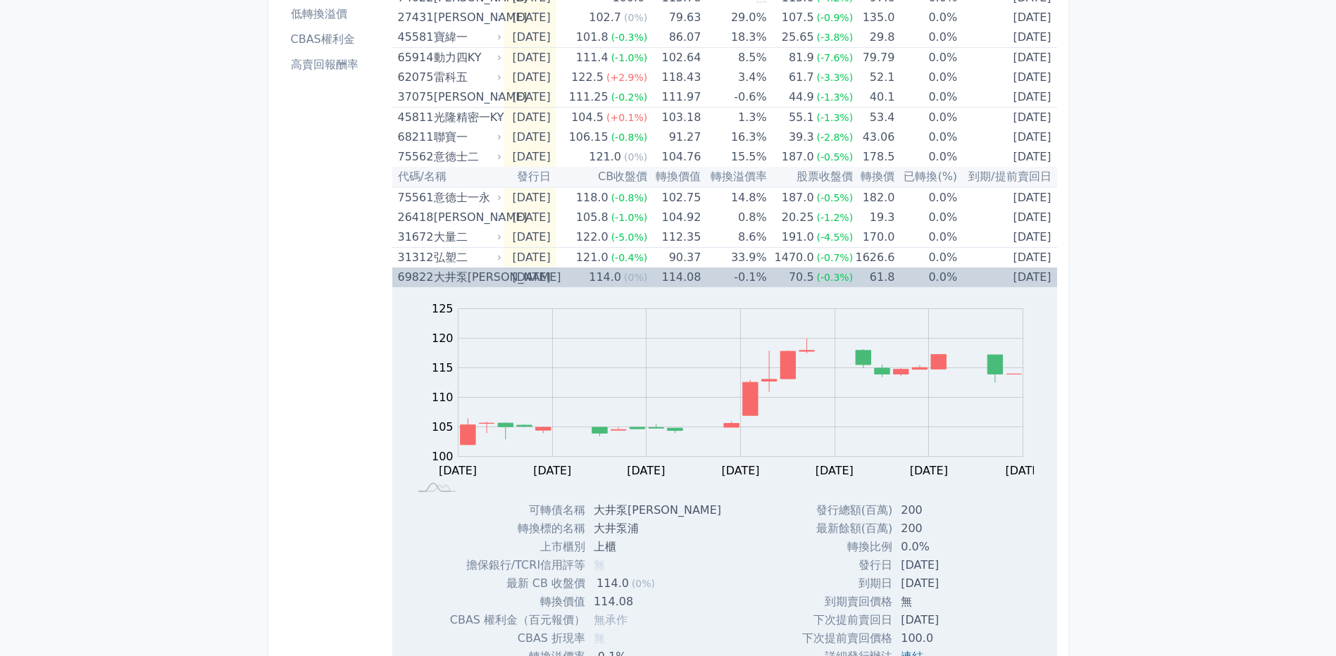
click at [470, 277] on div "大井泵[PERSON_NAME]" at bounding box center [466, 278] width 65 height 20
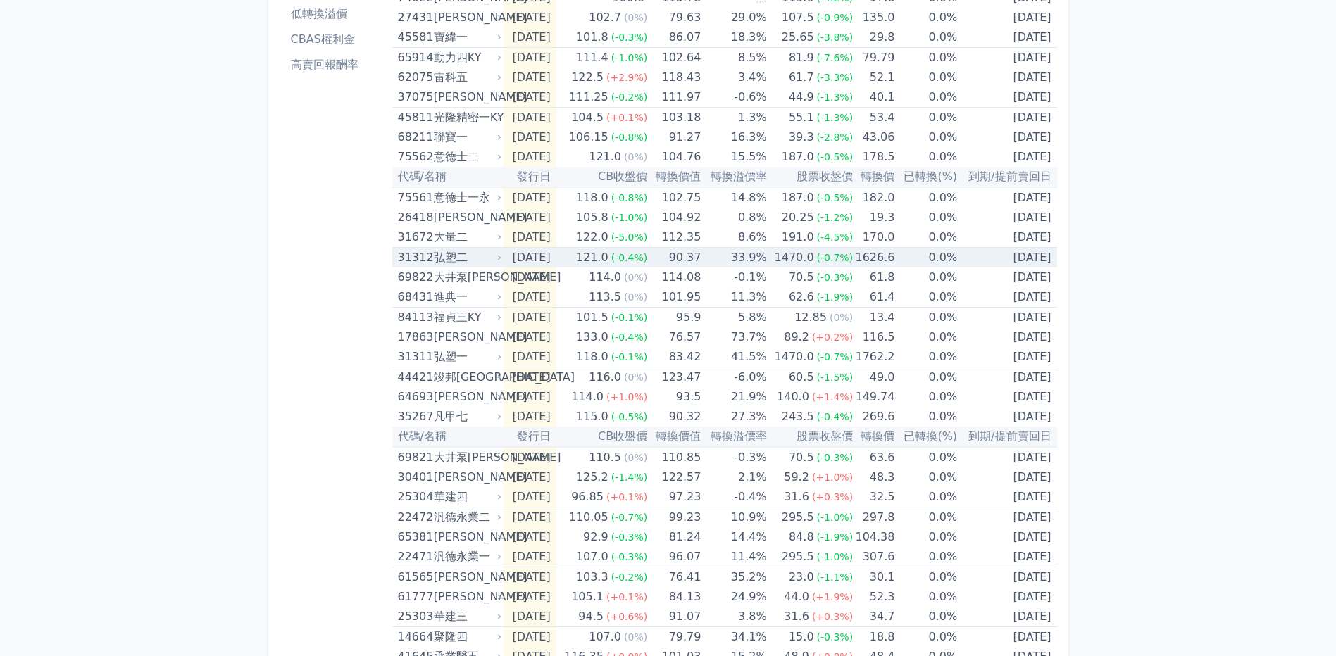
click at [462, 263] on div "弘塑二" at bounding box center [466, 258] width 65 height 20
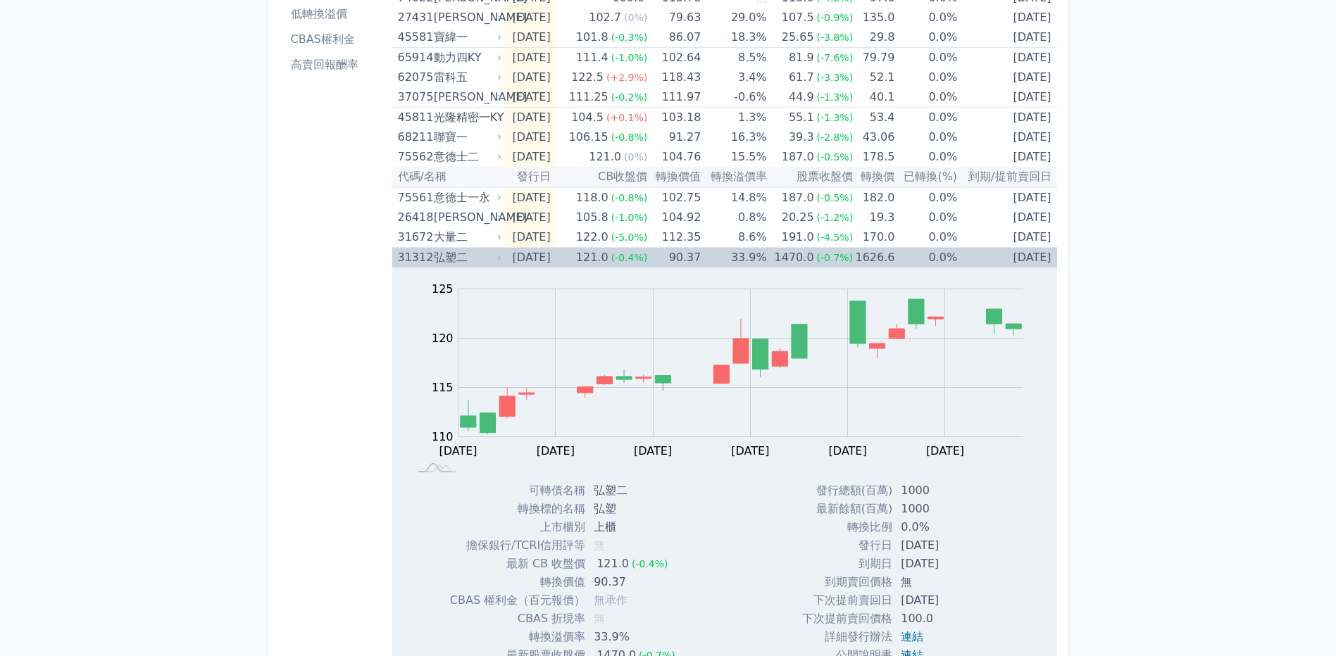
click at [462, 263] on div "弘塑二" at bounding box center [466, 258] width 65 height 20
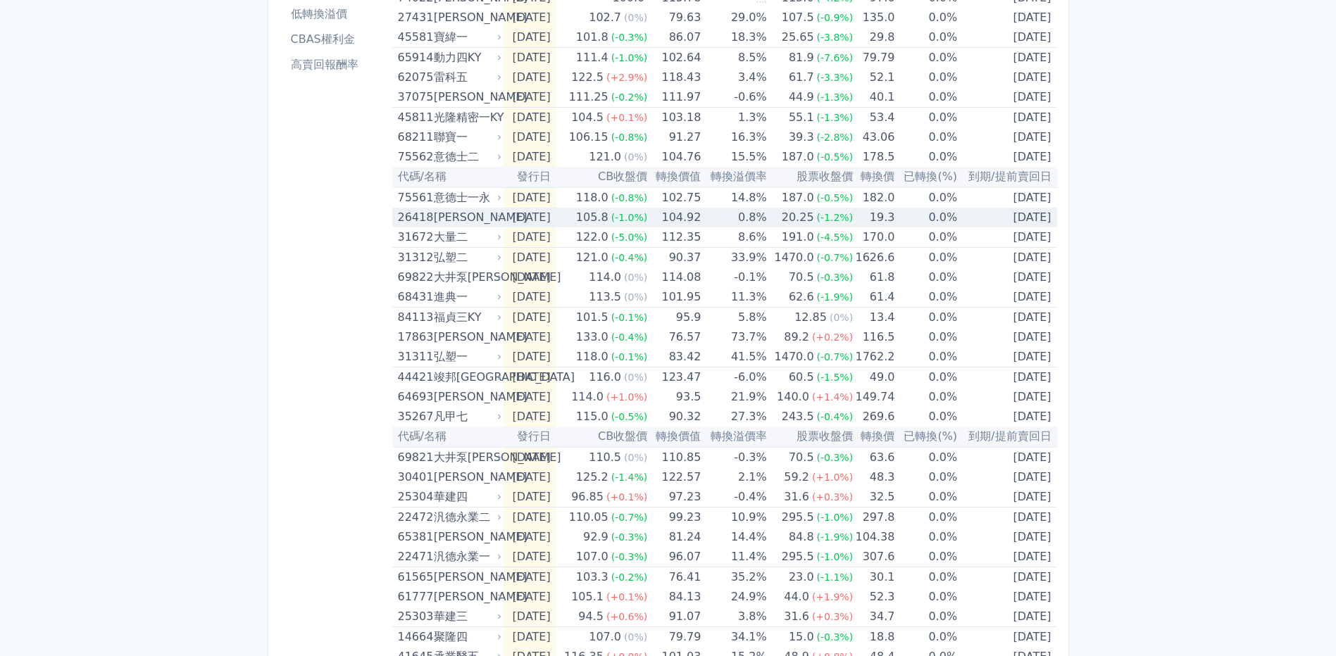
click at [466, 226] on div "[PERSON_NAME]" at bounding box center [466, 218] width 65 height 20
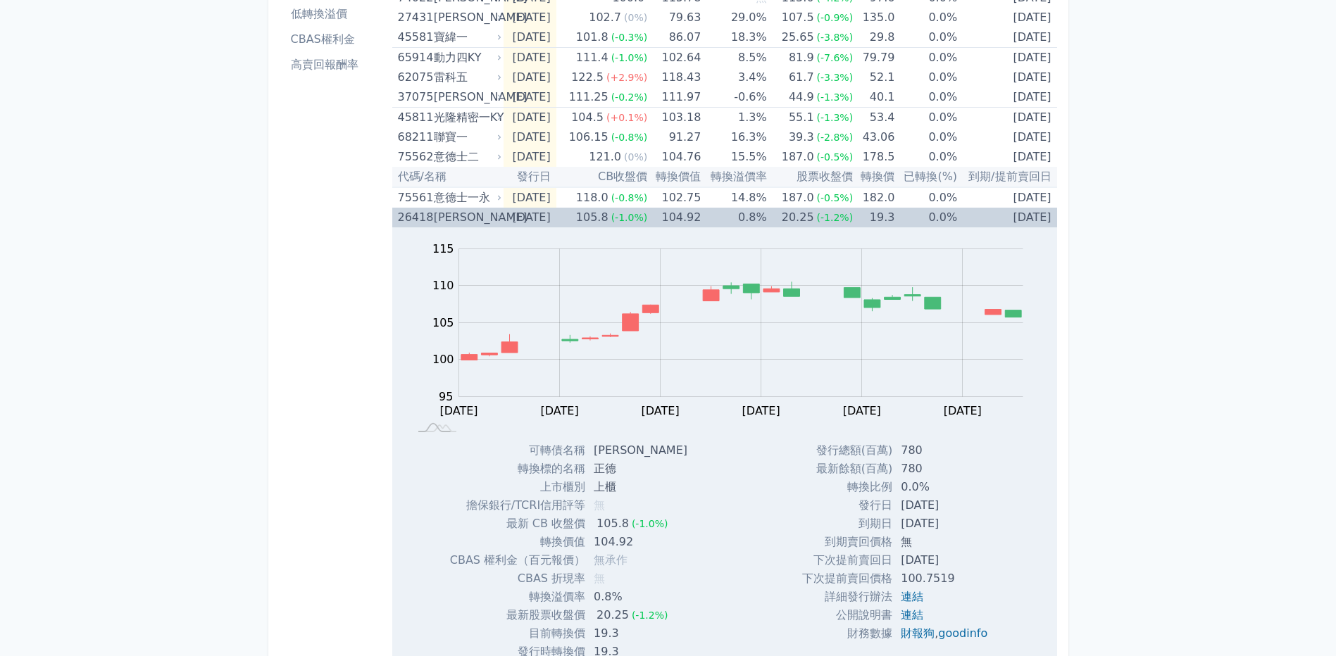
click at [466, 227] on div "[PERSON_NAME]" at bounding box center [466, 218] width 65 height 20
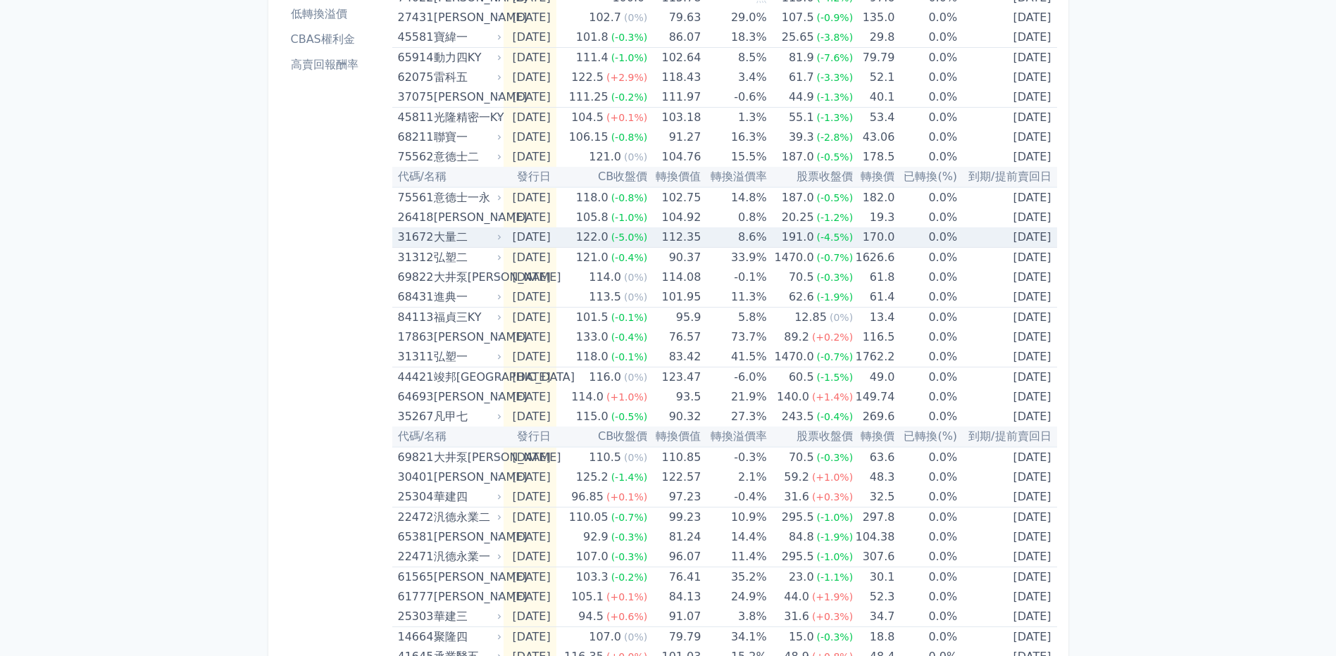
click at [462, 239] on div "大量二" at bounding box center [466, 237] width 65 height 20
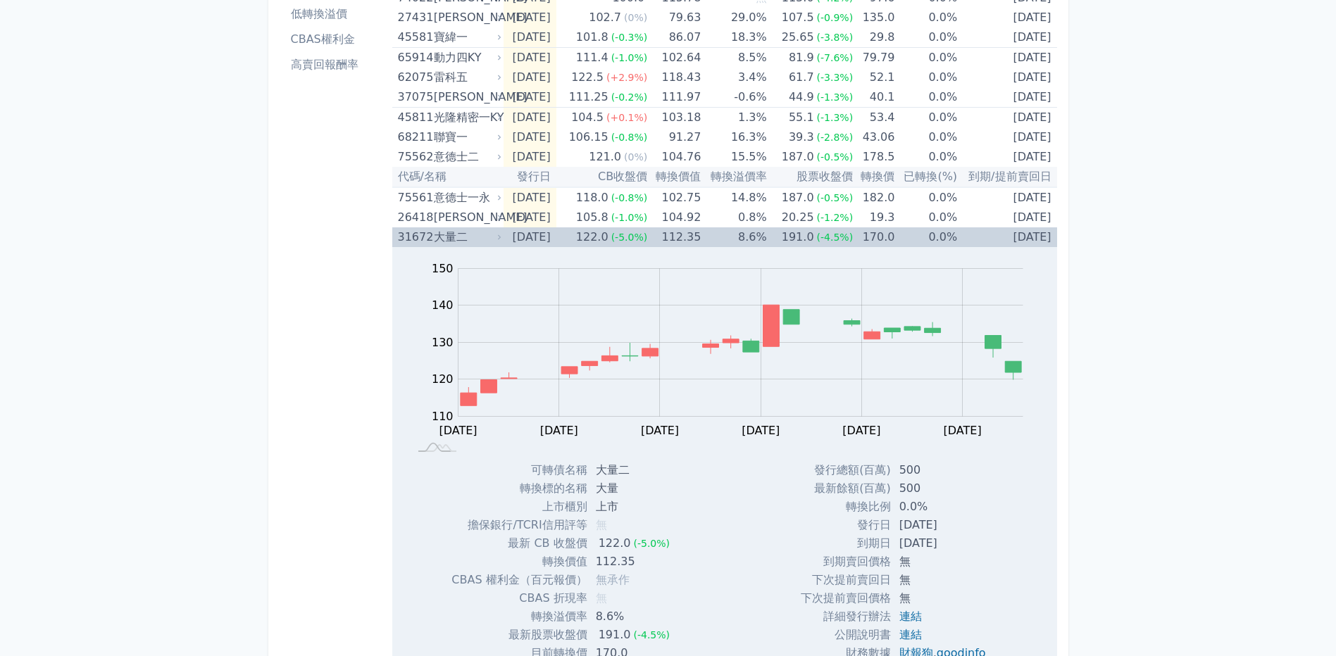
click at [462, 239] on div "大量二" at bounding box center [466, 237] width 65 height 20
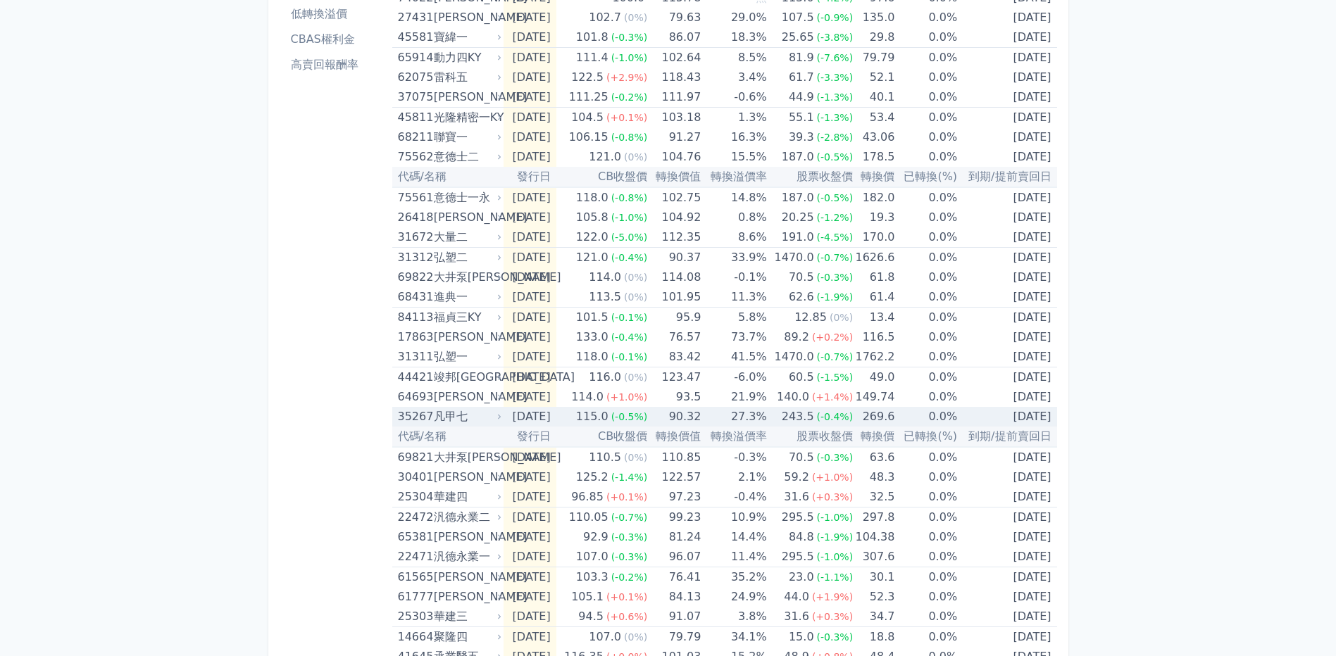
click at [460, 418] on div "凡甲七" at bounding box center [466, 417] width 65 height 20
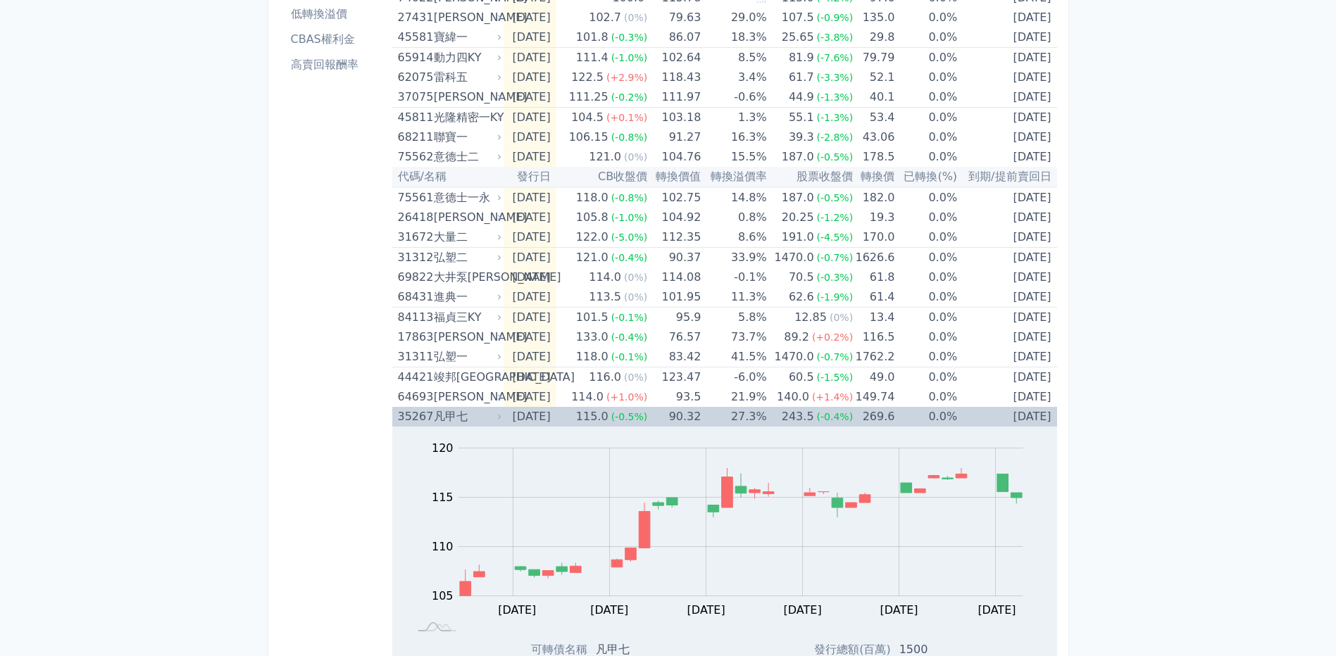
click at [460, 421] on div "凡甲七" at bounding box center [466, 417] width 65 height 20
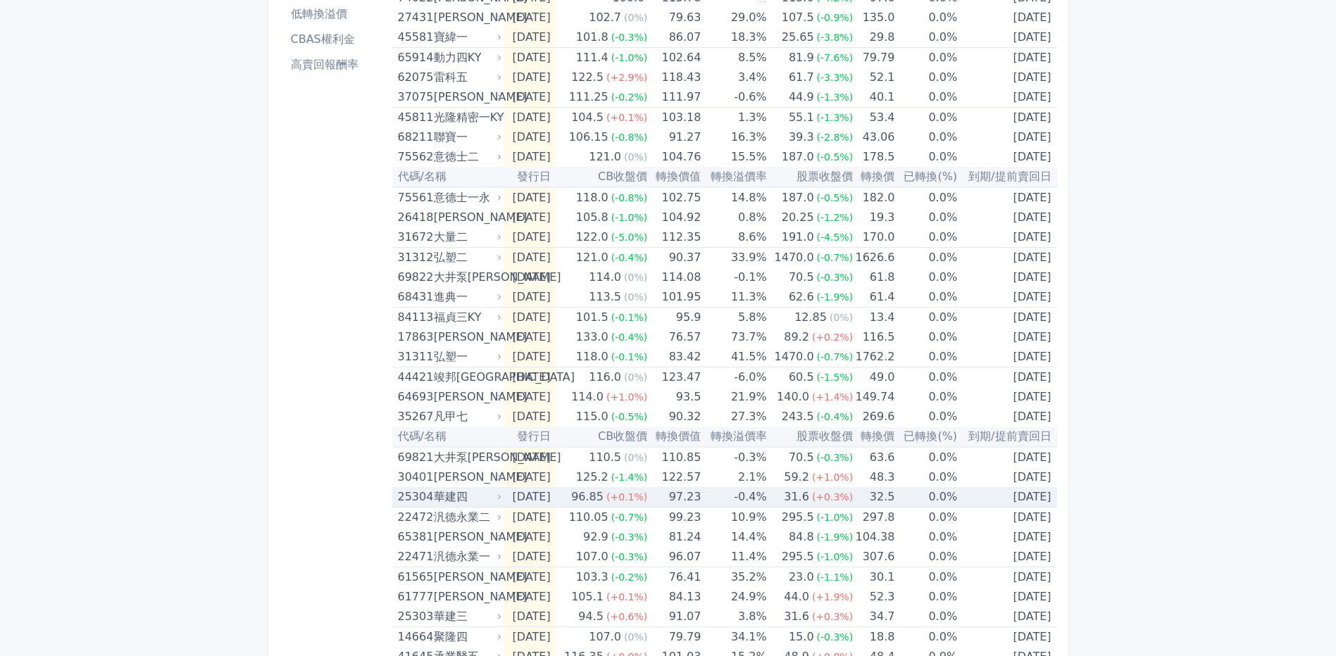
scroll to position [282, 0]
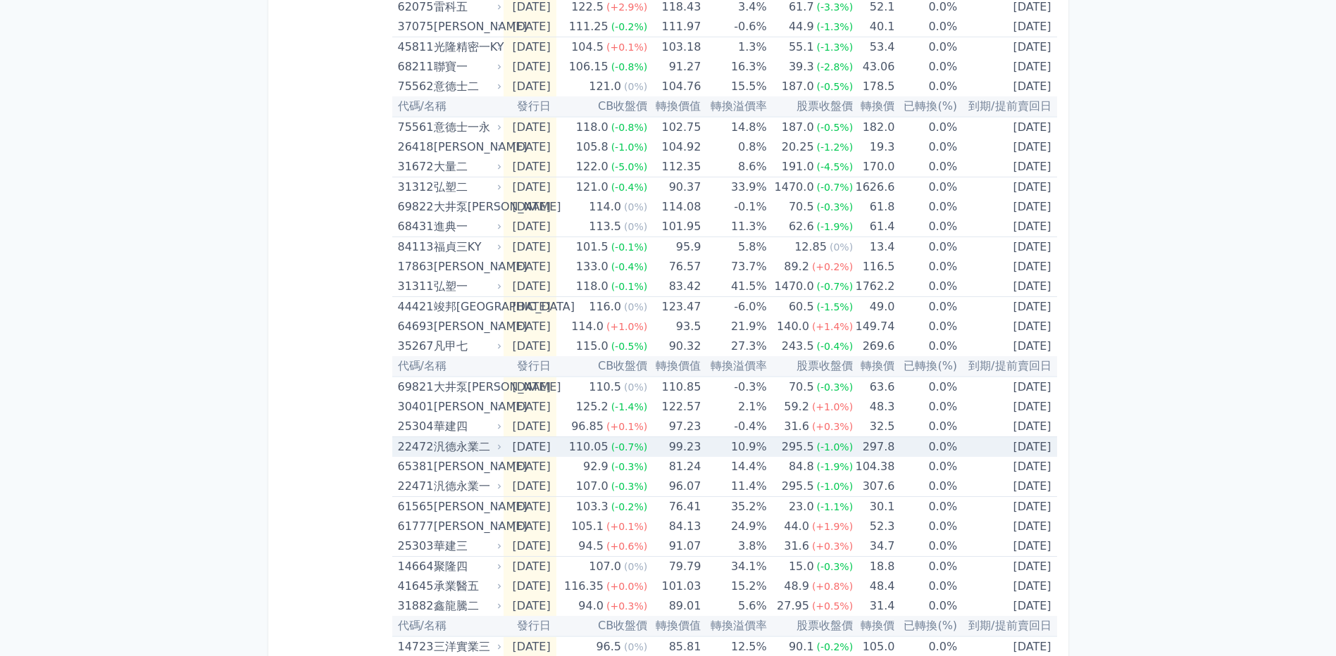
click at [469, 448] on div "汎德永業二" at bounding box center [466, 447] width 65 height 20
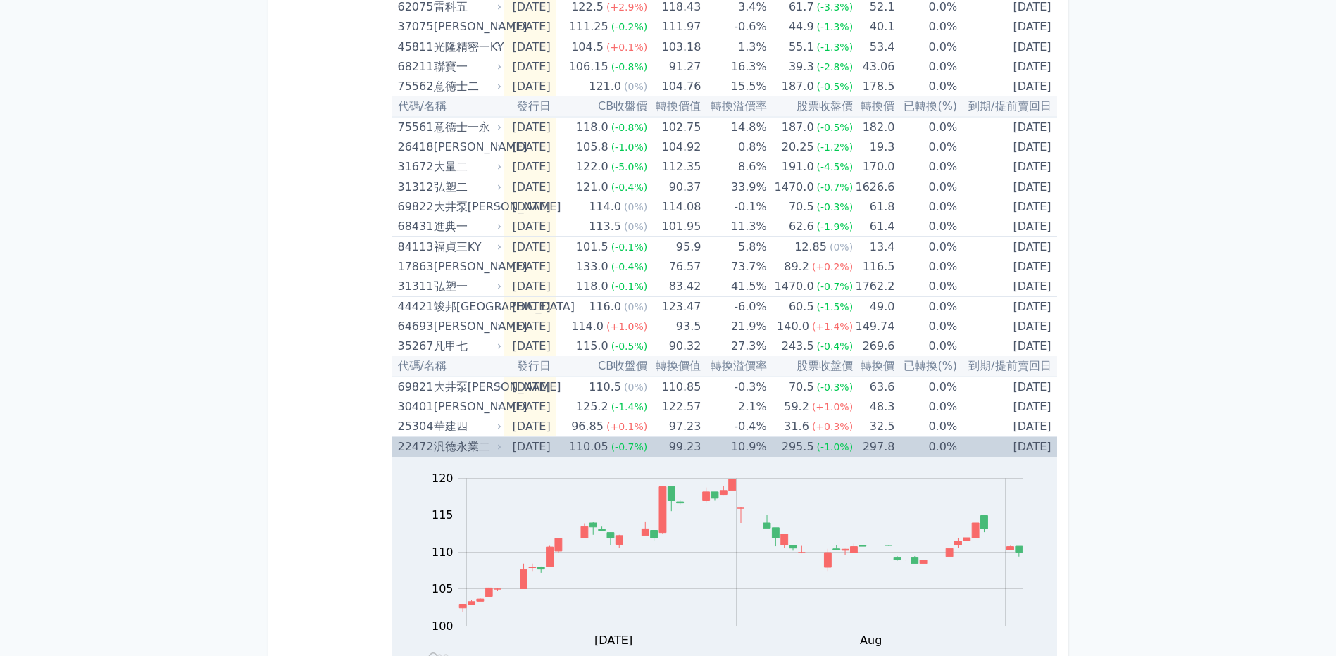
click at [456, 451] on div "汎德永業二" at bounding box center [466, 447] width 65 height 20
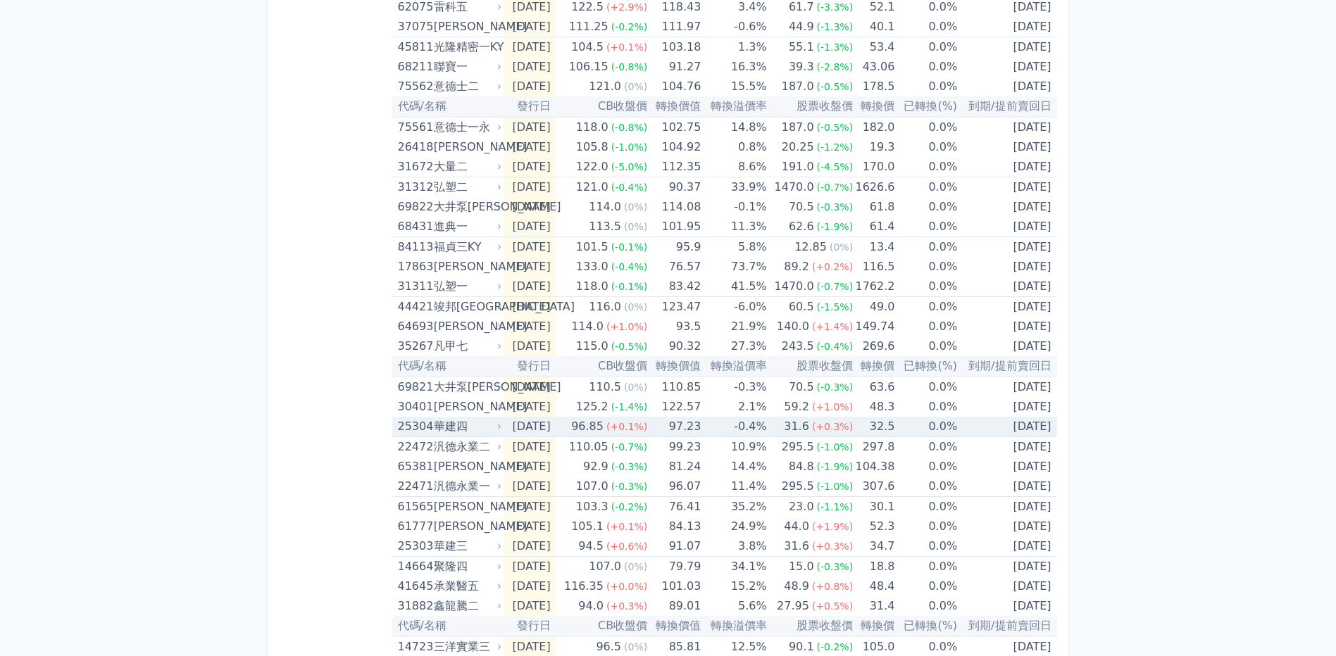
click at [457, 428] on div "華建四" at bounding box center [466, 427] width 65 height 20
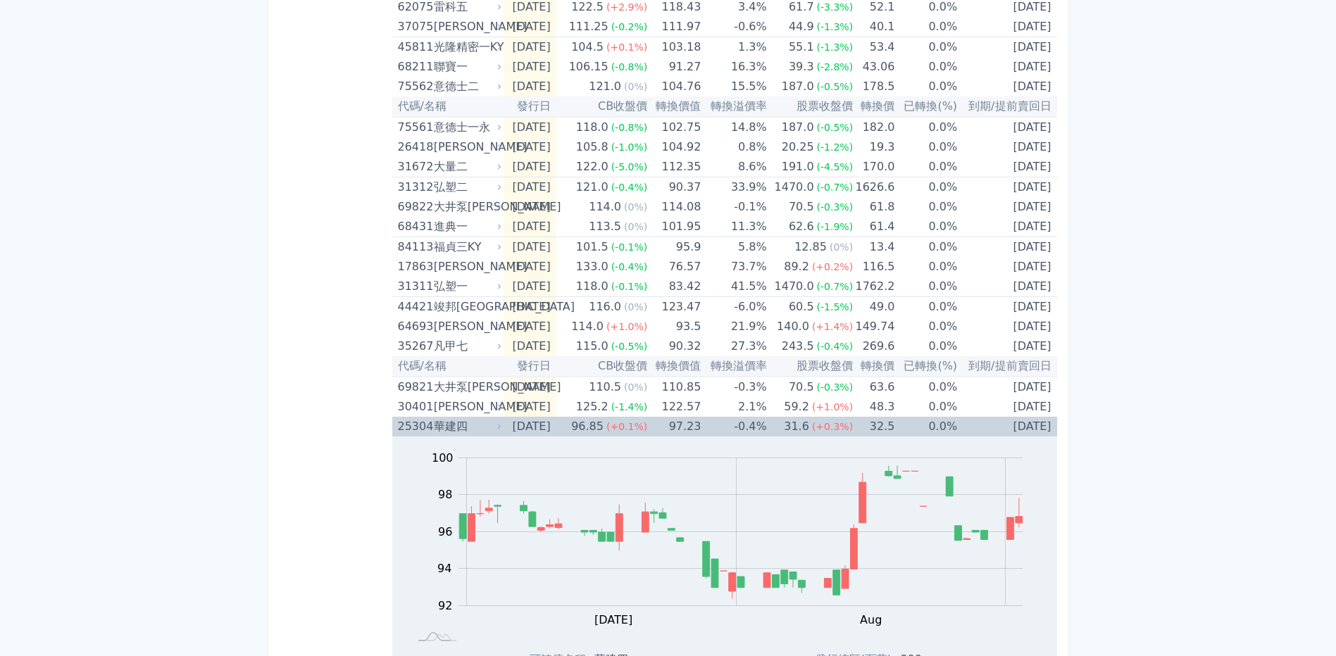
click at [448, 430] on div "華建四" at bounding box center [466, 427] width 65 height 20
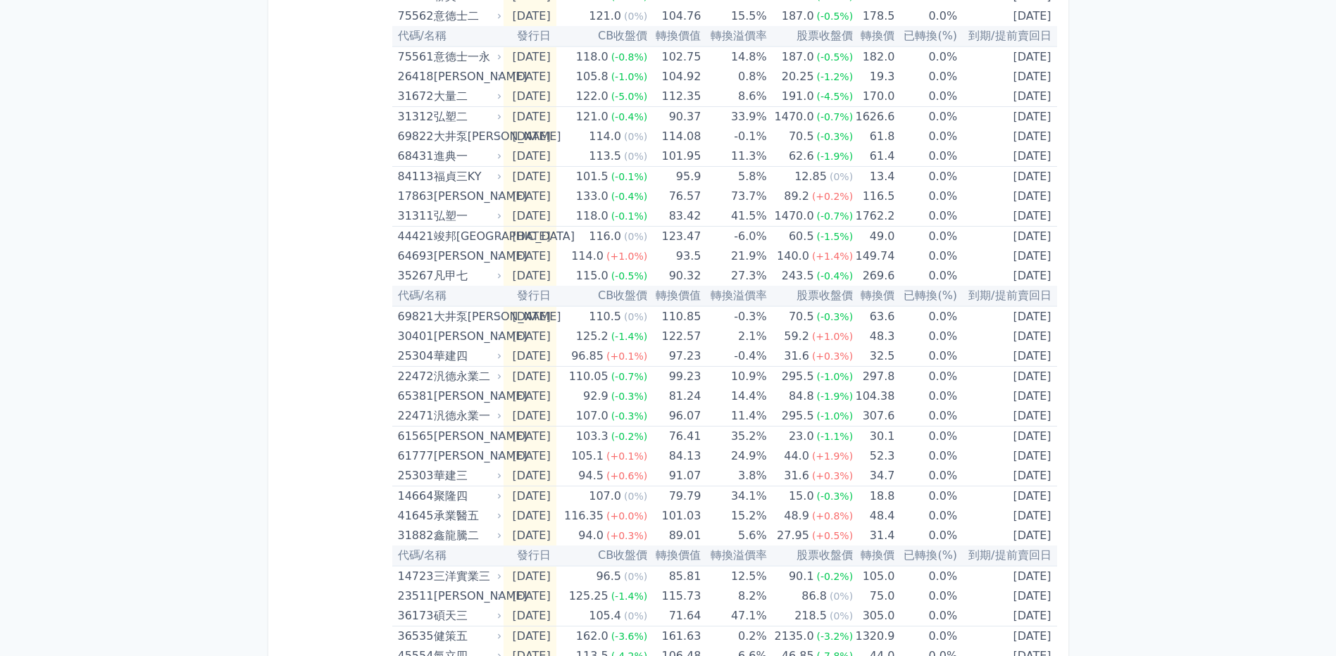
scroll to position [404, 0]
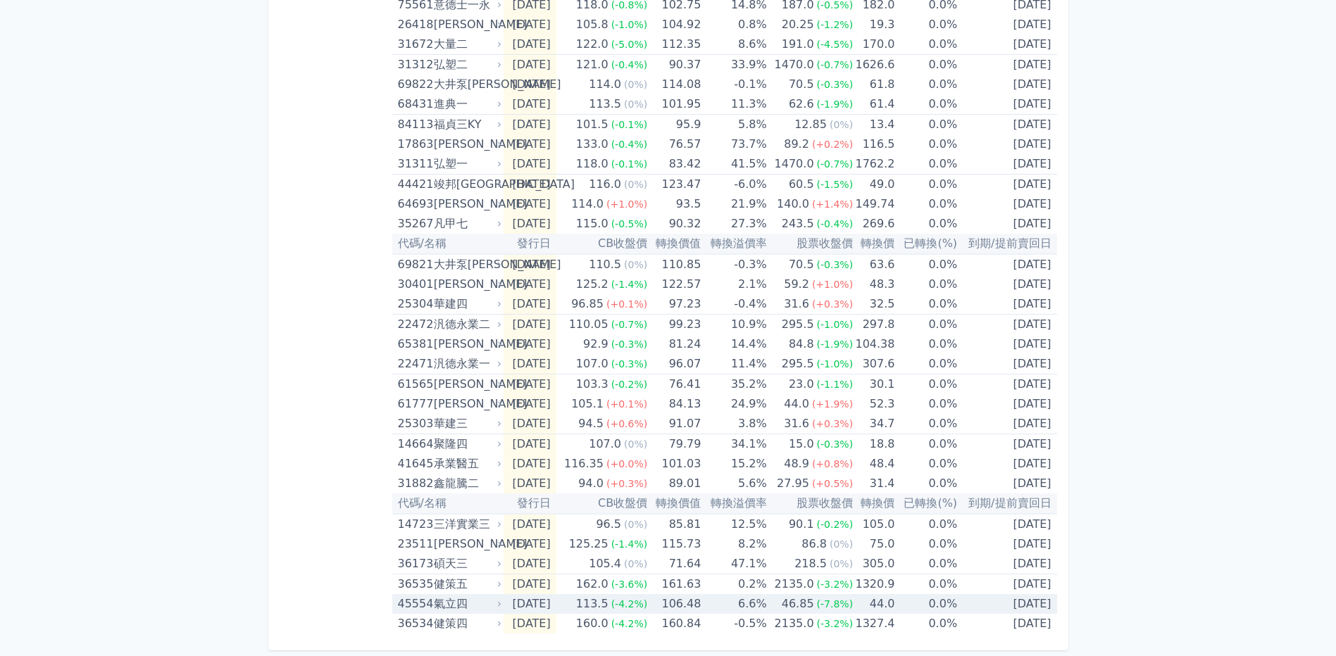
click at [538, 604] on td "[DATE]" at bounding box center [530, 604] width 52 height 20
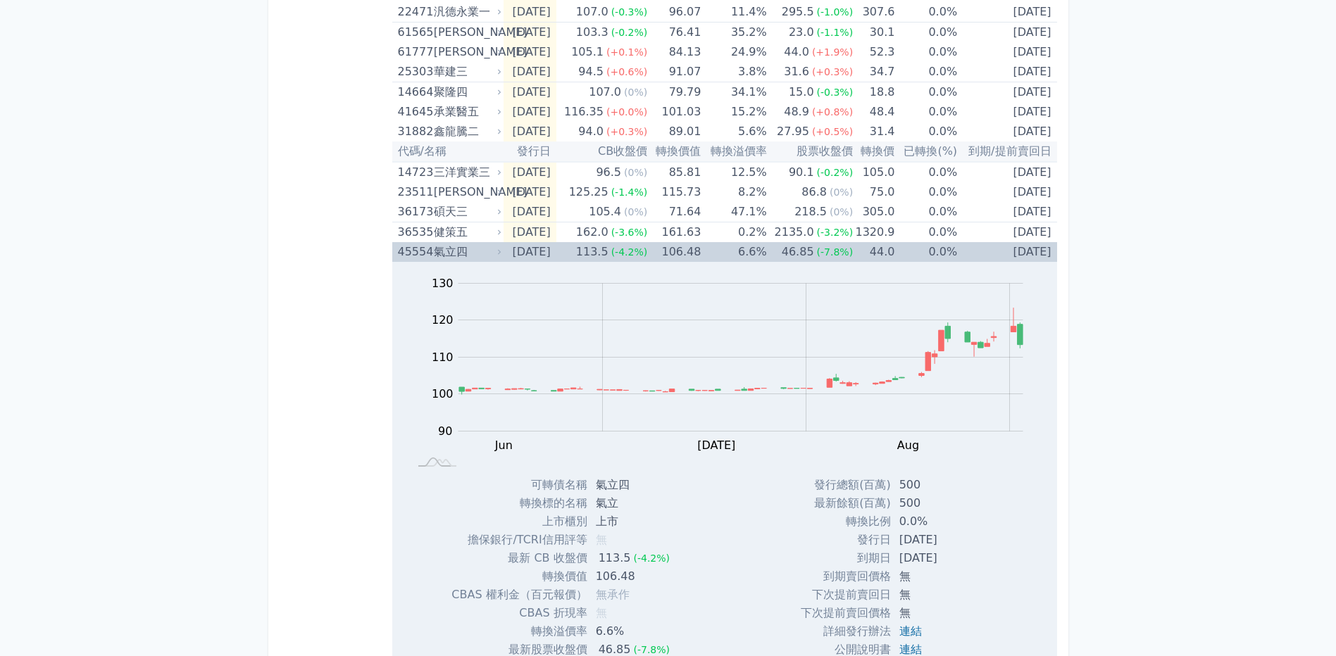
scroll to position [827, 0]
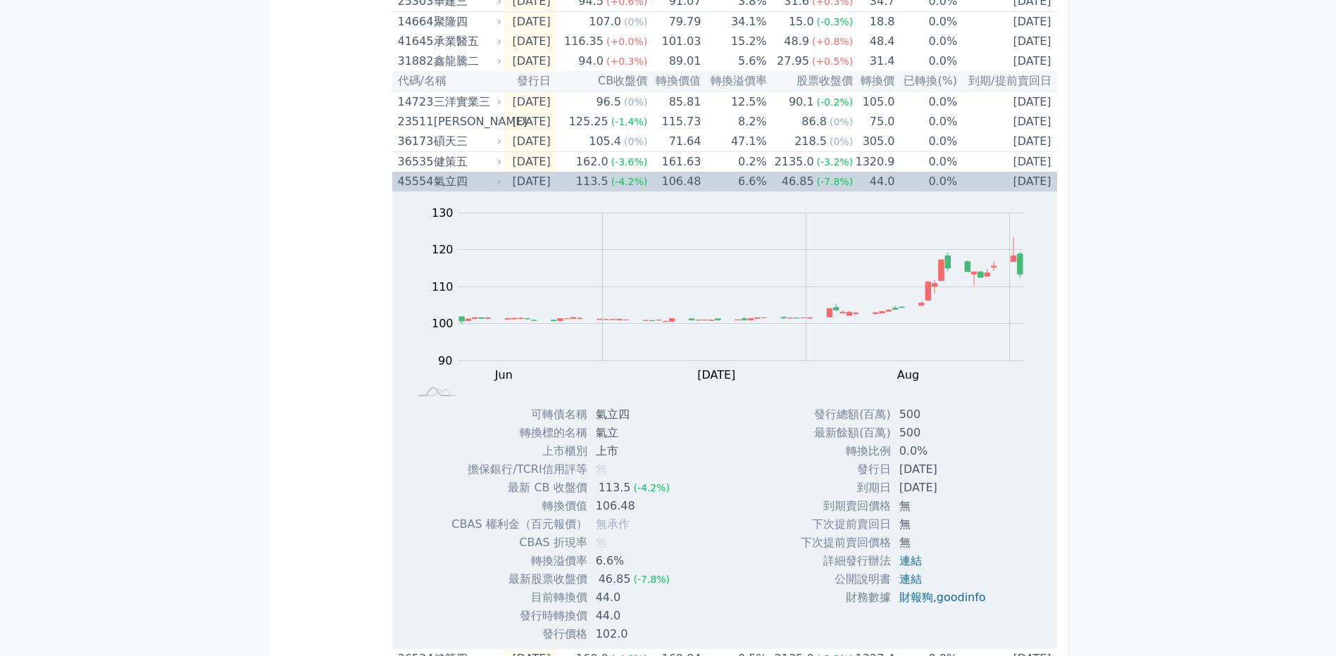
click at [480, 182] on div "氣立四" at bounding box center [466, 182] width 65 height 20
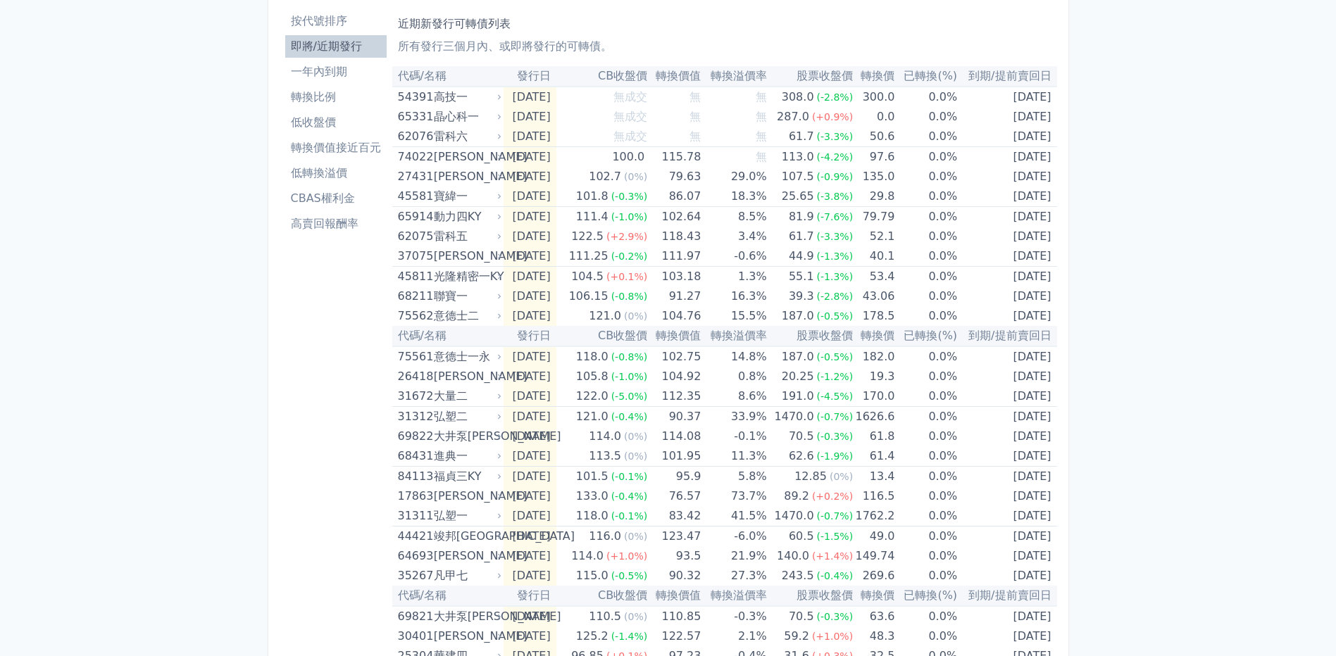
scroll to position [0, 0]
